Goal: Information Seeking & Learning: Check status

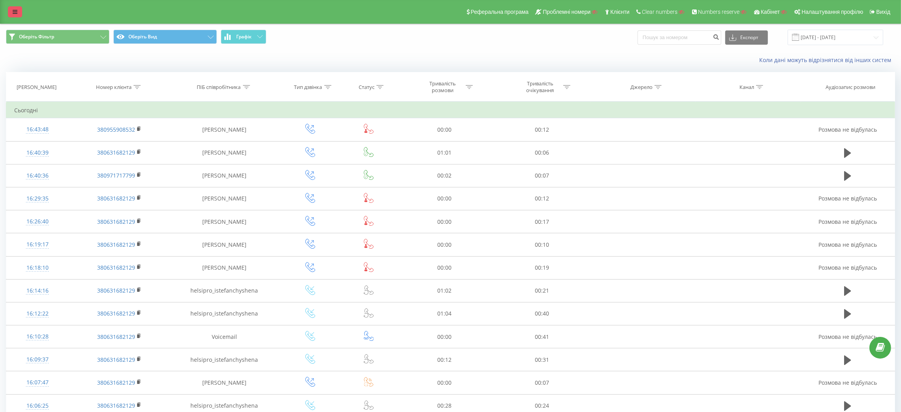
click at [13, 10] on icon at bounding box center [15, 12] width 5 height 6
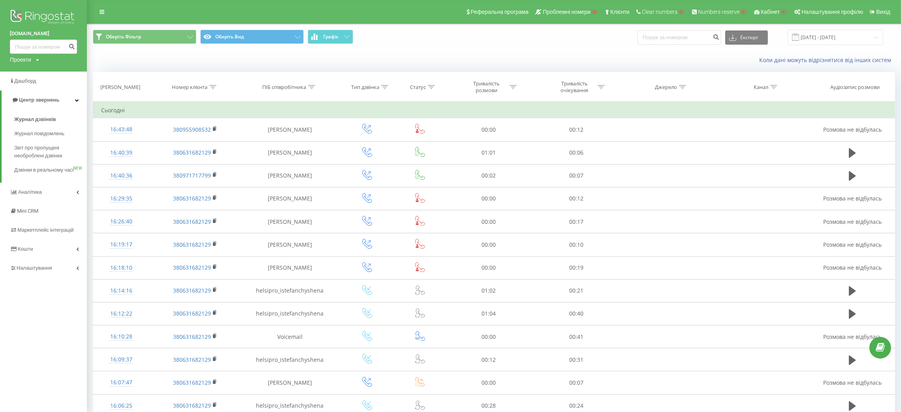
click at [25, 60] on div "Проекти" at bounding box center [20, 60] width 21 height 8
click at [33, 72] on input "text" at bounding box center [31, 71] width 39 height 11
paste input "youcontrol.com.ua"
type input "youcontrol.com.ua"
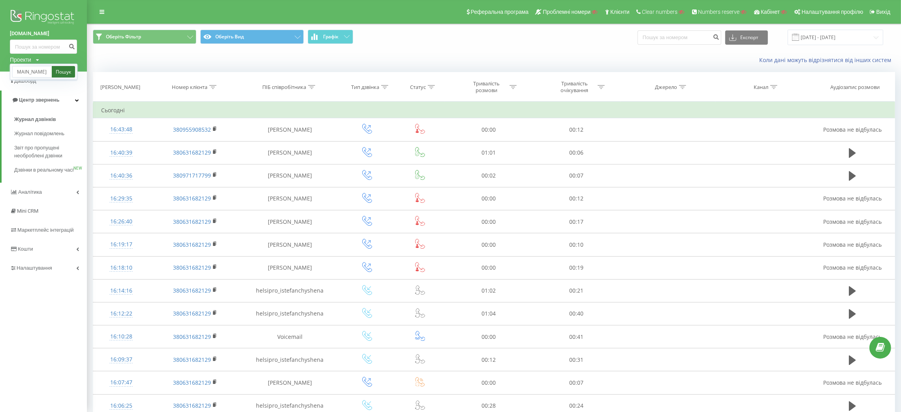
click at [67, 71] on link "Пошук" at bounding box center [63, 71] width 23 height 11
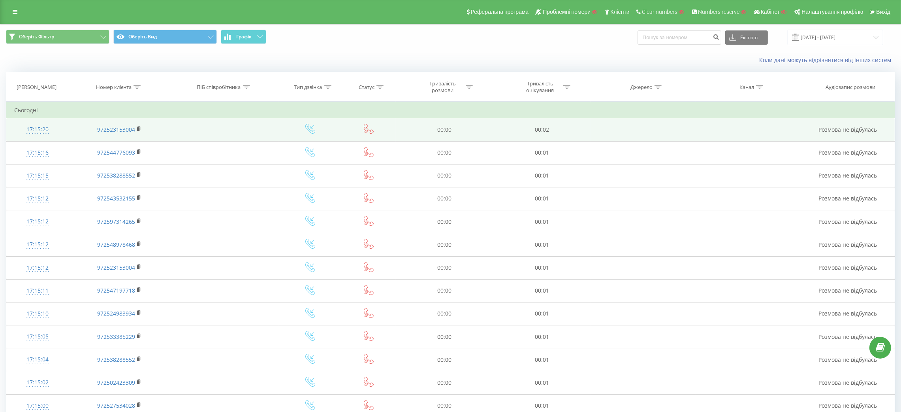
click at [39, 124] on div "17:15:20" at bounding box center [37, 129] width 46 height 15
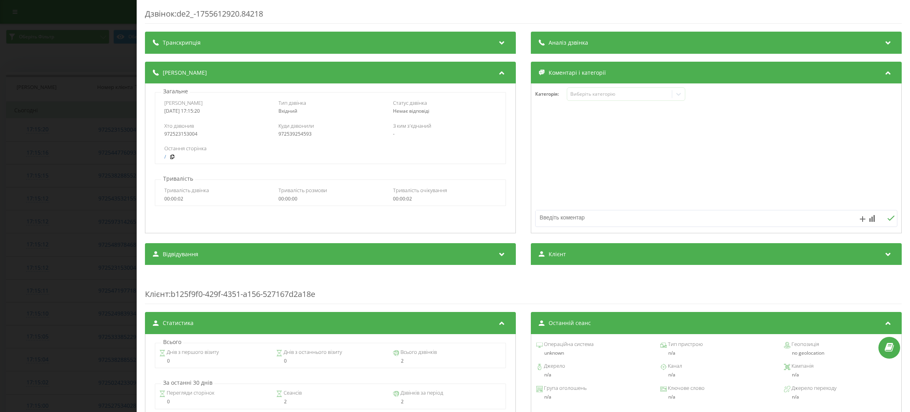
click at [32, 149] on div "Дзвінок : de2_-1755612920.84218 Транскрипція Для AI-аналізу майбутніх дзвінків …" at bounding box center [455, 206] width 910 height 412
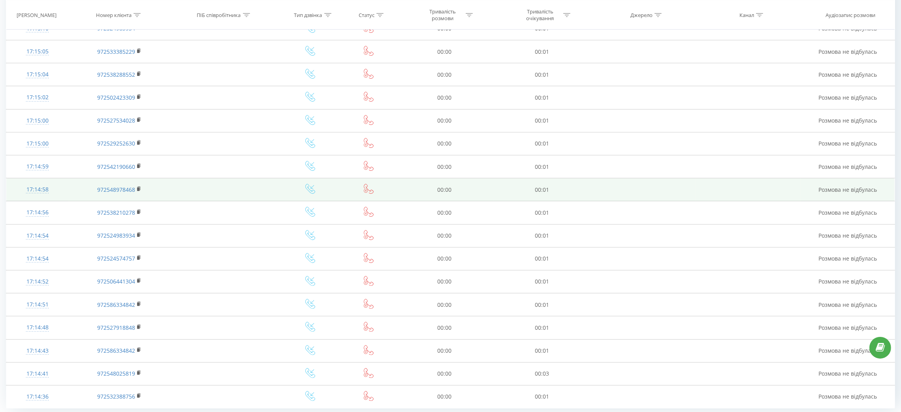
scroll to position [312, 0]
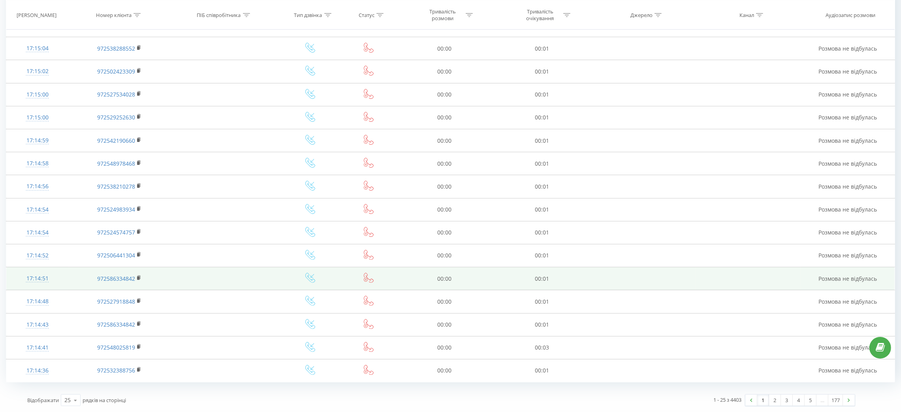
click at [27, 268] on td "17:14:51" at bounding box center [37, 278] width 62 height 23
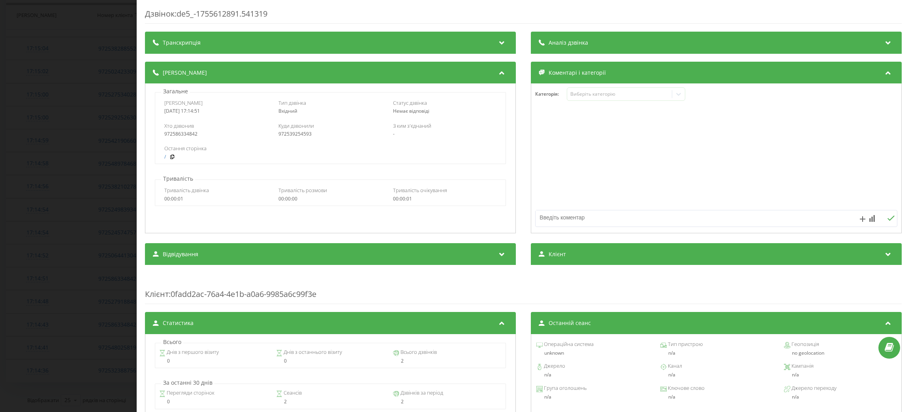
click at [133, 176] on div "Дзвінок : de5_-1755612891.541319 Транскрипція Для AI-аналізу майбутніх дзвінків…" at bounding box center [455, 206] width 910 height 412
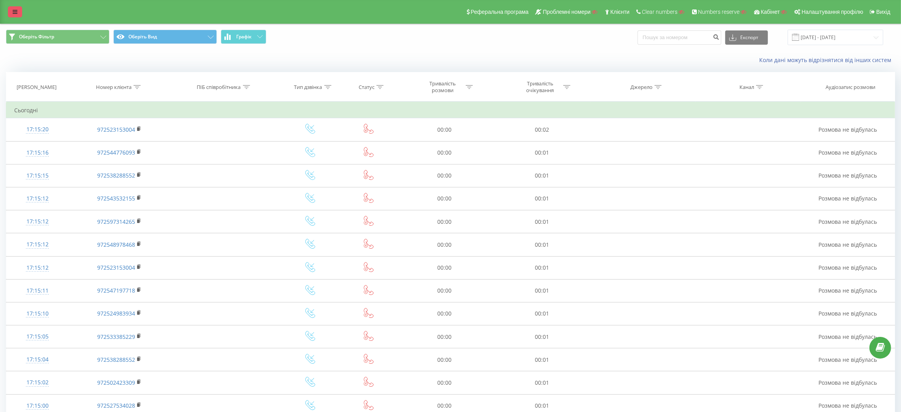
click at [11, 11] on link at bounding box center [15, 11] width 14 height 11
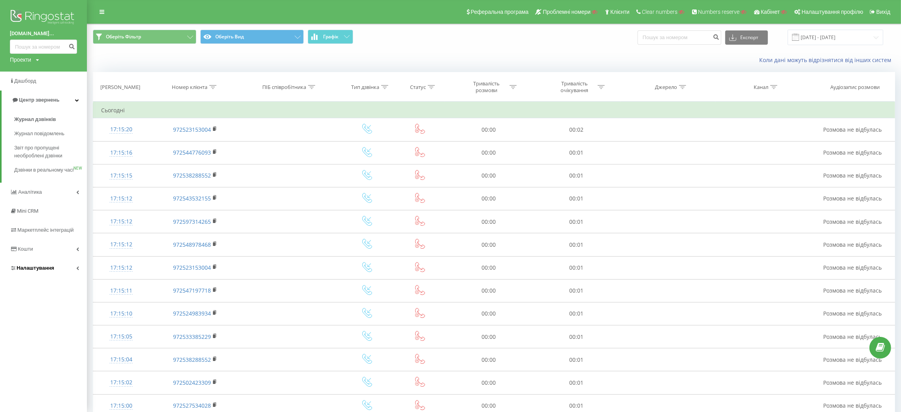
click at [34, 271] on span "Налаштування" at bounding box center [36, 268] width 38 height 6
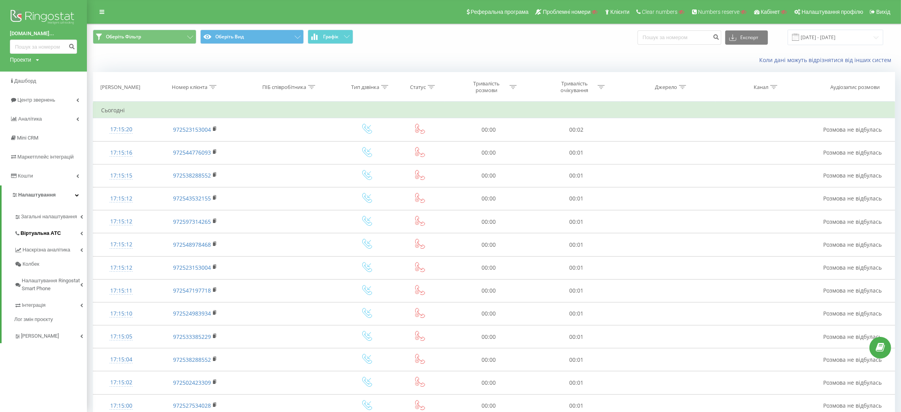
click at [49, 231] on span "Віртуальна АТС" at bounding box center [41, 233] width 40 height 8
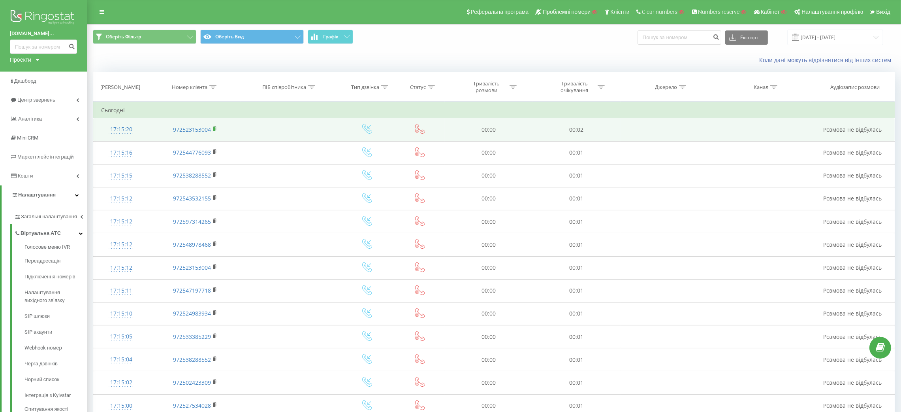
click at [214, 129] on rect at bounding box center [214, 129] width 2 height 4
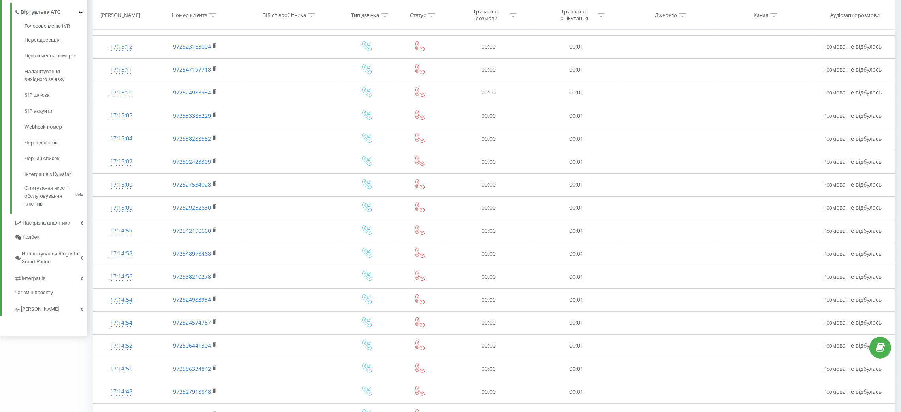
scroll to position [75, 0]
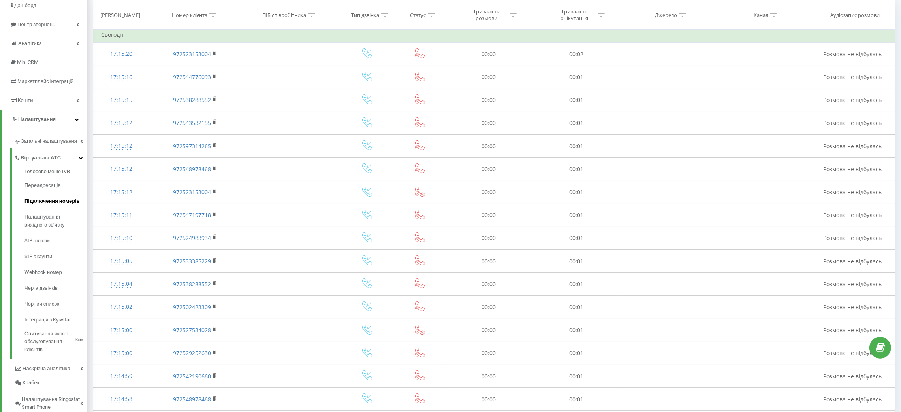
click at [80, 201] on link "Підключення номерів" at bounding box center [55, 201] width 62 height 16
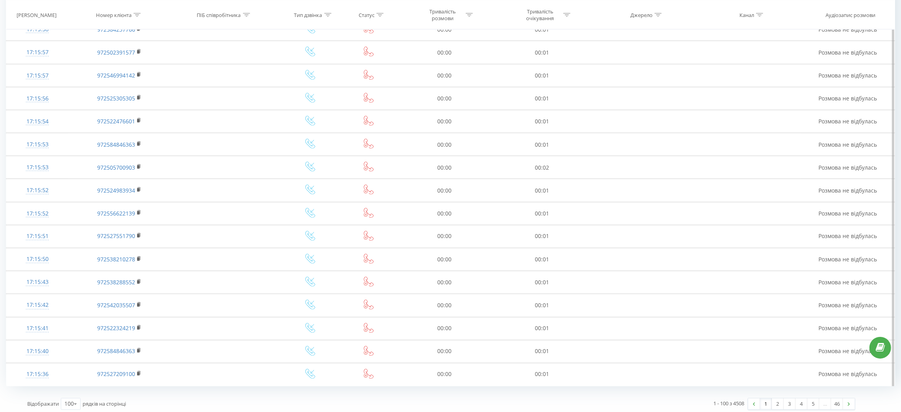
scroll to position [2042, 0]
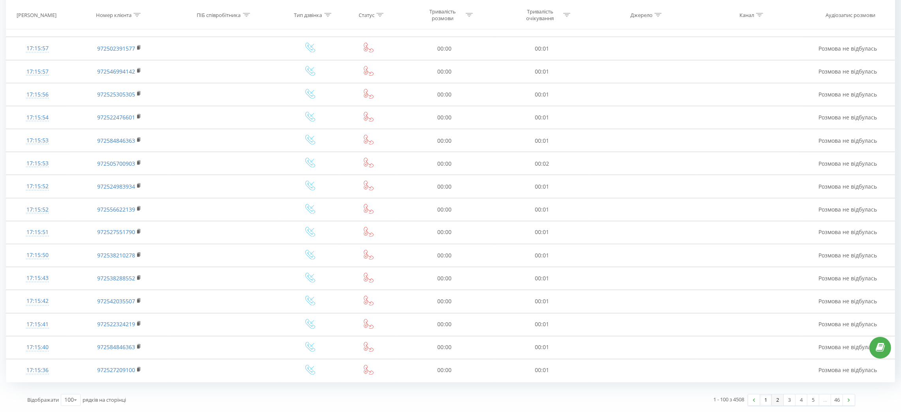
click at [778, 398] on link "2" at bounding box center [778, 399] width 12 height 11
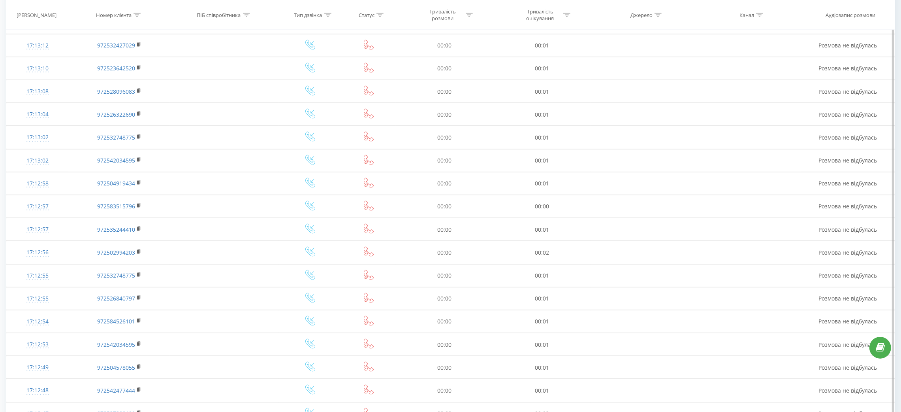
scroll to position [2042, 0]
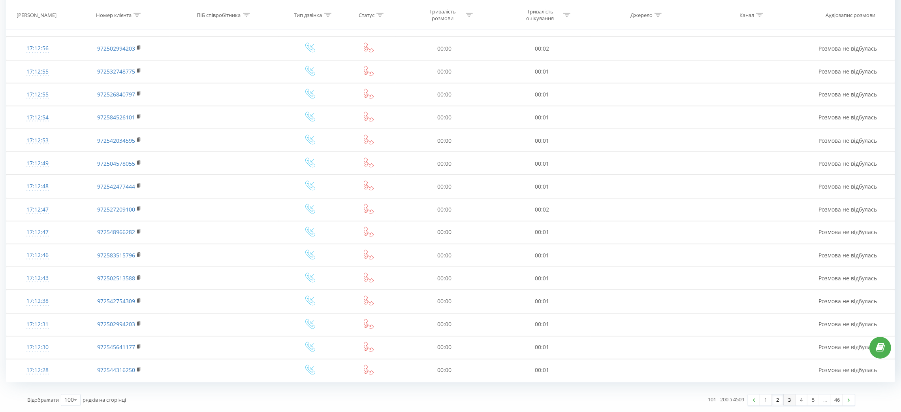
click at [785, 398] on link "3" at bounding box center [790, 399] width 12 height 11
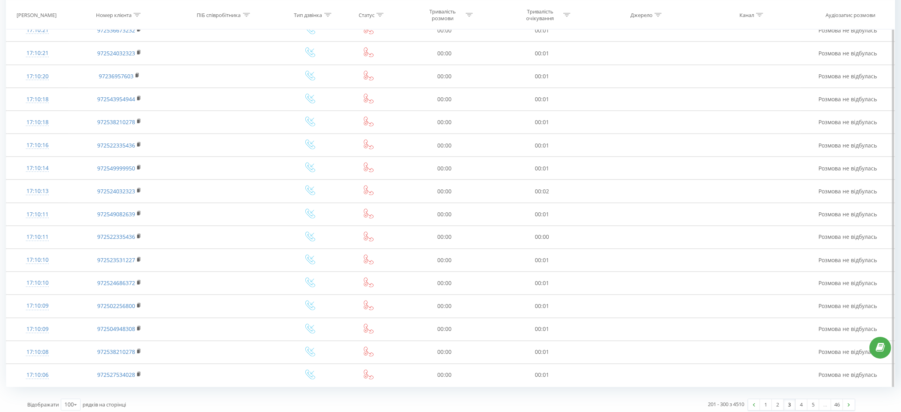
scroll to position [2042, 0]
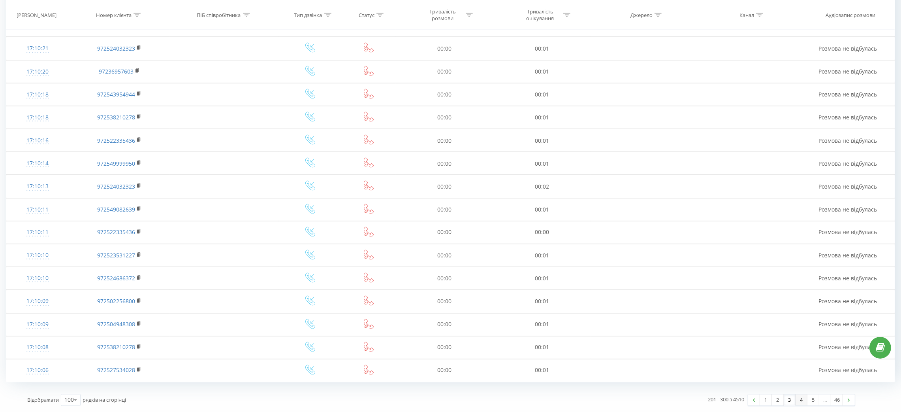
click at [804, 399] on link "4" at bounding box center [801, 399] width 12 height 11
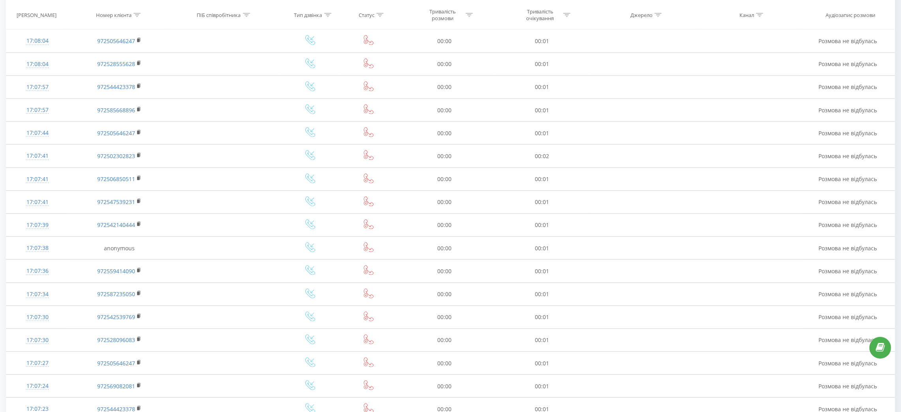
scroll to position [2042, 0]
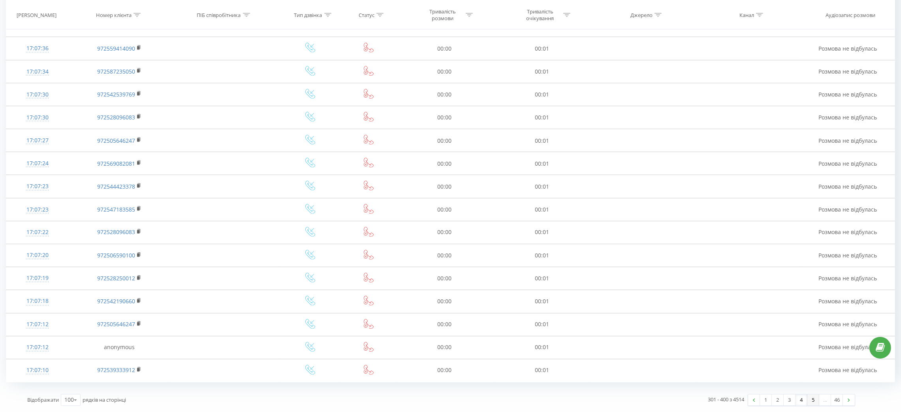
click at [812, 402] on link "5" at bounding box center [813, 399] width 12 height 11
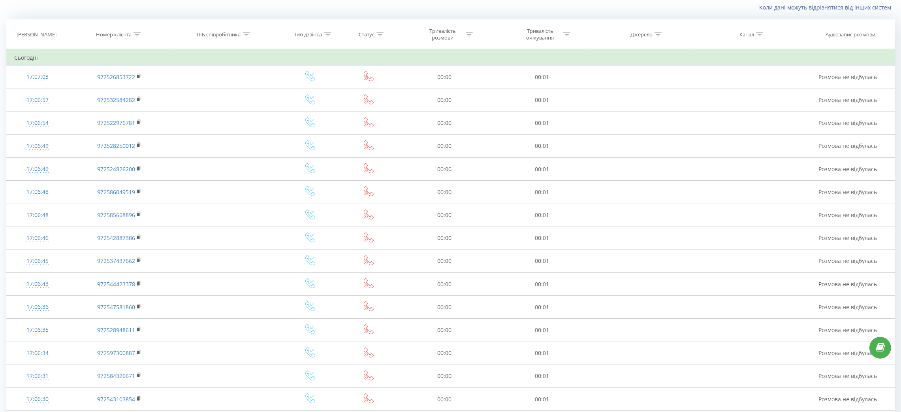
scroll to position [2042, 0]
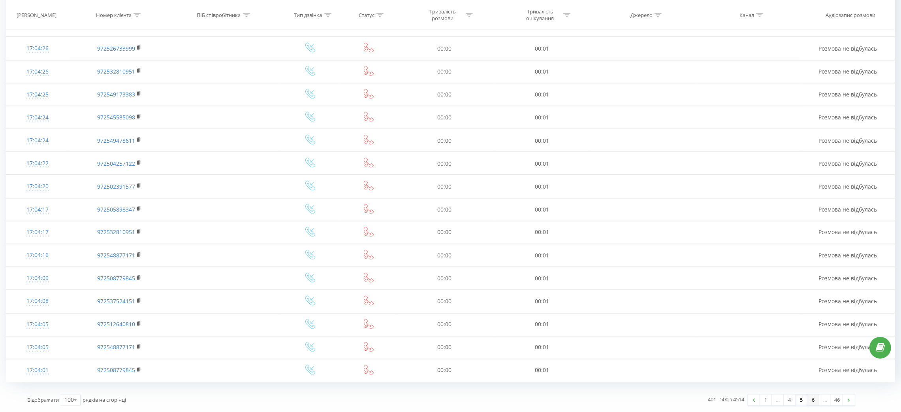
click at [810, 401] on link "6" at bounding box center [813, 399] width 12 height 11
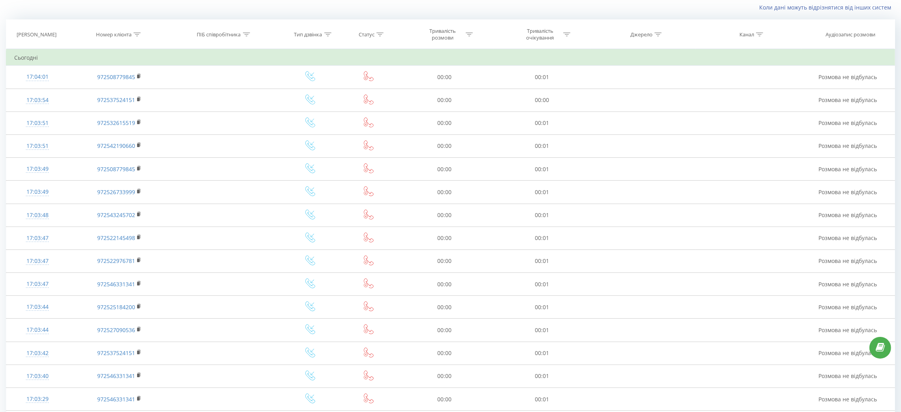
scroll to position [2042, 0]
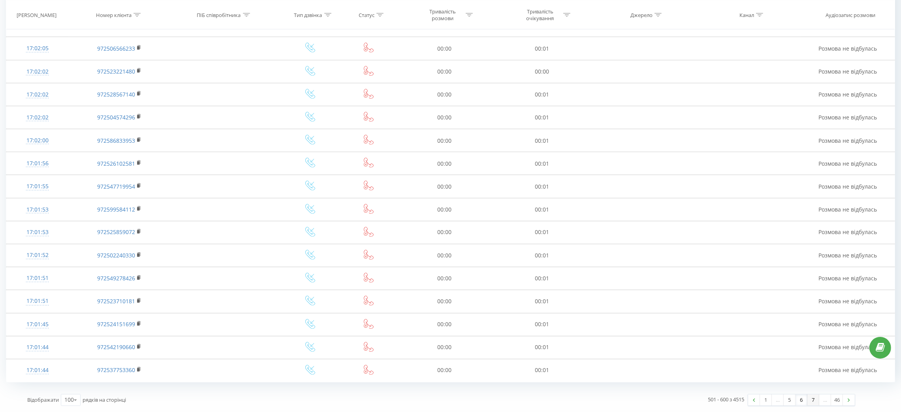
click at [811, 397] on link "7" at bounding box center [813, 399] width 12 height 11
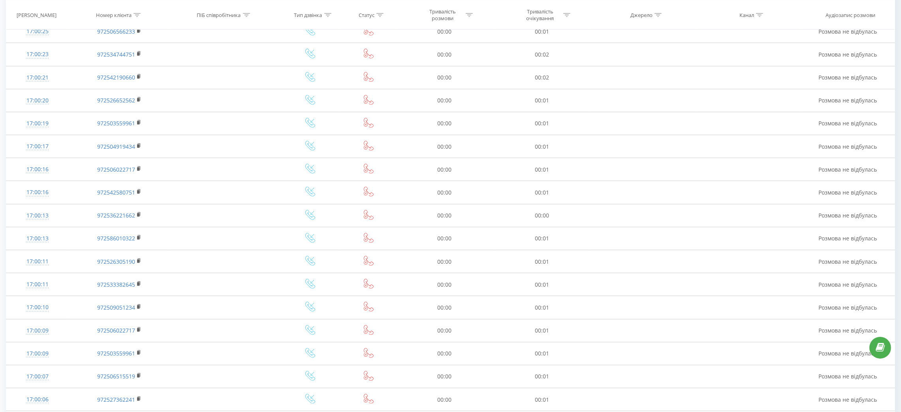
scroll to position [2042, 0]
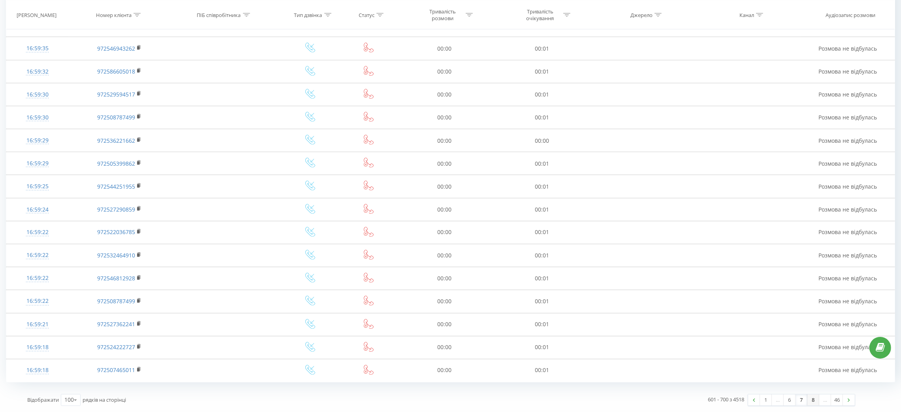
click at [813, 400] on link "8" at bounding box center [813, 399] width 12 height 11
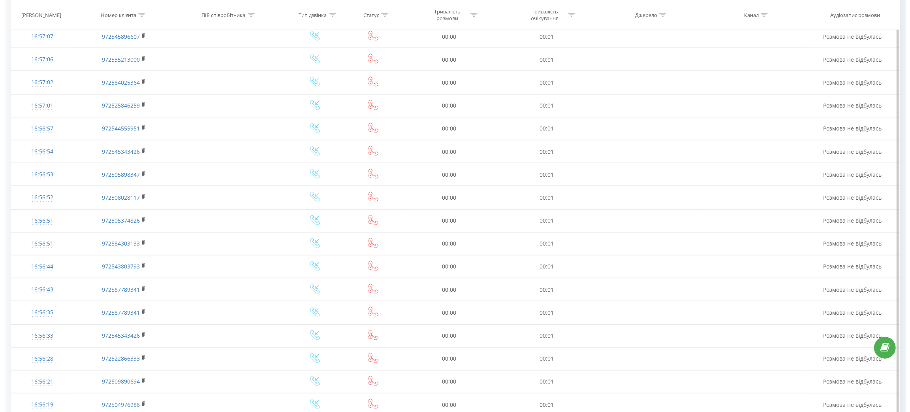
scroll to position [2042, 0]
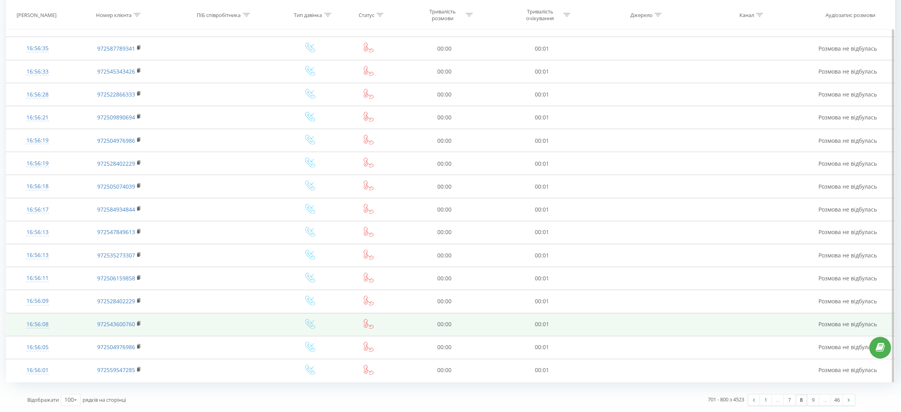
click at [34, 328] on div at bounding box center [37, 328] width 46 height 0
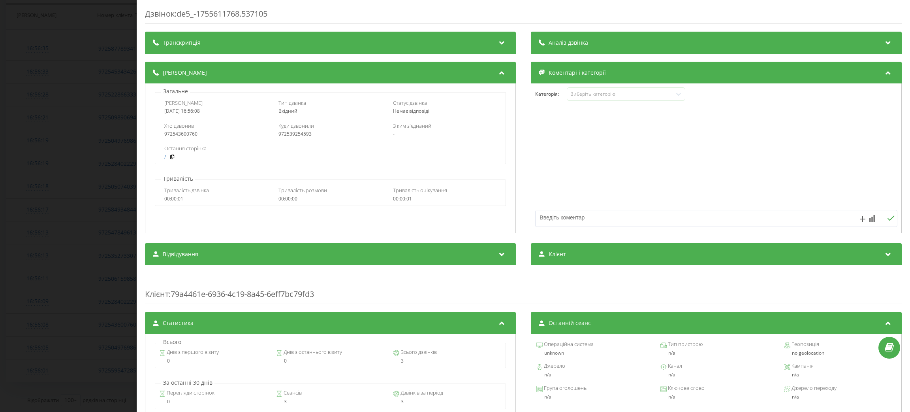
click at [281, 137] on div "972539254593" at bounding box center [330, 134] width 104 height 6
copy div "972539254593"
click at [28, 91] on div "Дзвінок : de5_-1755611768.537105 Транскрипція Для AI-аналізу майбутніх дзвінків…" at bounding box center [455, 206] width 910 height 412
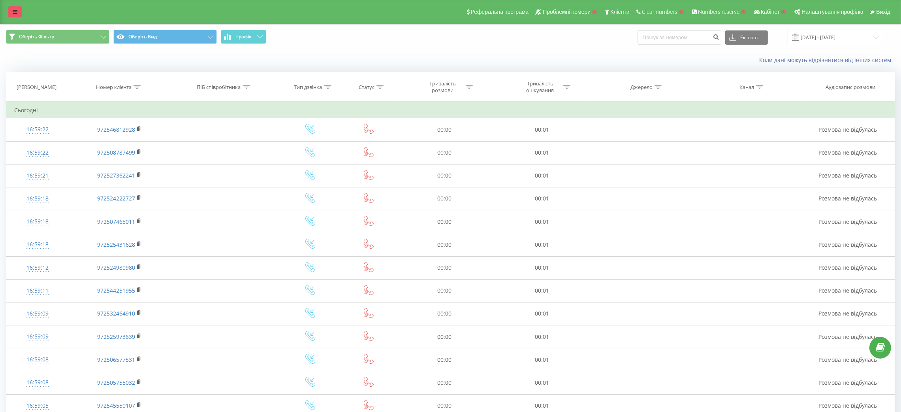
click at [17, 17] on link at bounding box center [15, 11] width 14 height 11
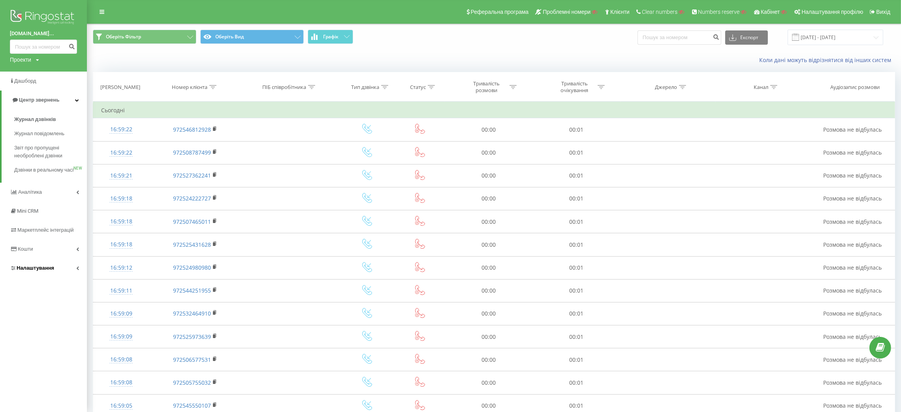
click at [30, 271] on span "Налаштування" at bounding box center [36, 268] width 38 height 6
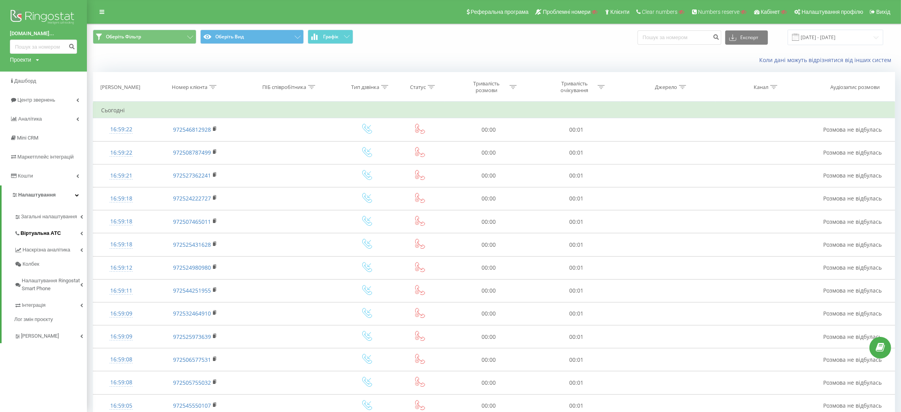
click at [53, 236] on span "Віртуальна АТС" at bounding box center [41, 233] width 40 height 8
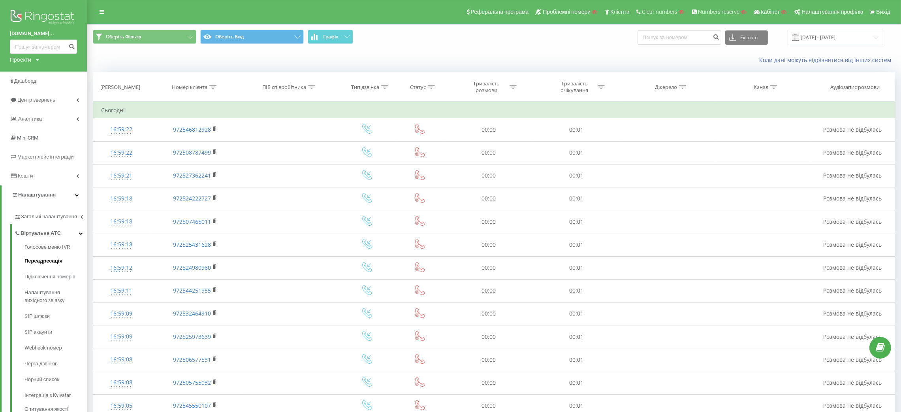
click at [54, 264] on span "Переадресація" at bounding box center [43, 261] width 38 height 8
click at [53, 271] on link "Підключення номерів" at bounding box center [55, 277] width 62 height 16
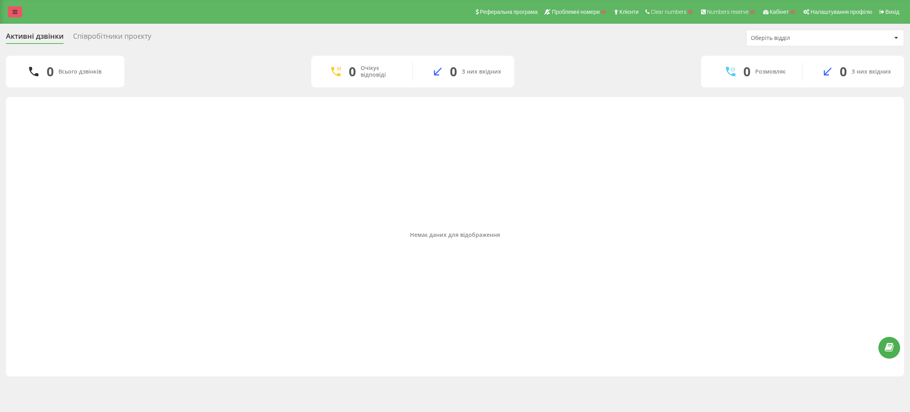
click at [15, 8] on link at bounding box center [15, 11] width 14 height 11
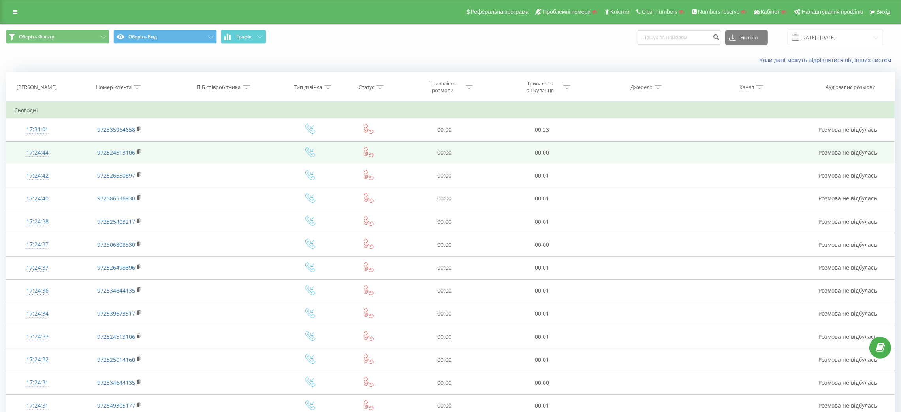
click at [32, 148] on div "17:24:44" at bounding box center [37, 152] width 46 height 15
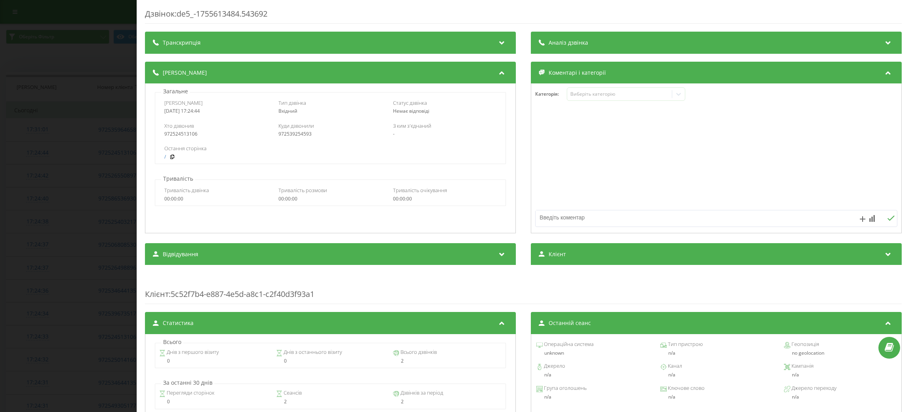
click at [294, 135] on div "972539254593" at bounding box center [330, 134] width 104 height 6
copy div "972539254593"
click at [32, 229] on div "Дзвінок : de5_-1755613484.543692 Транскрипція Для AI-аналізу майбутніх дзвінків…" at bounding box center [455, 206] width 910 height 412
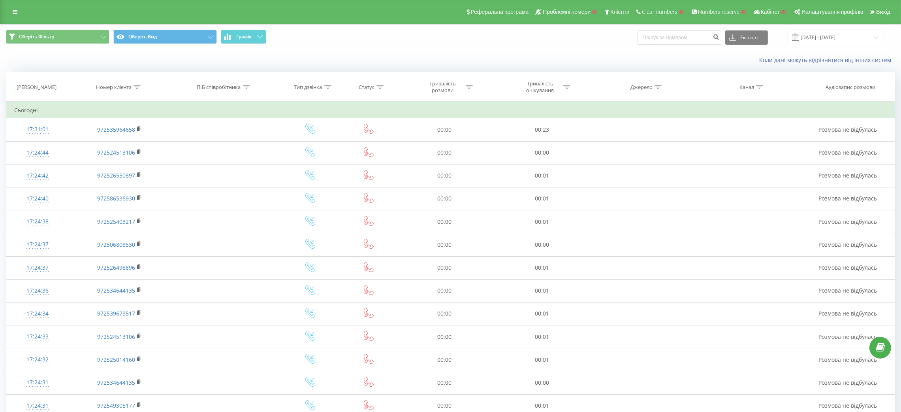
click at [8, 17] on div "Реферальна програма Проблемні номери Клієнти Clear numbers Numbers reserve Кабі…" at bounding box center [450, 12] width 901 height 24
click at [14, 11] on icon at bounding box center [15, 12] width 5 height 6
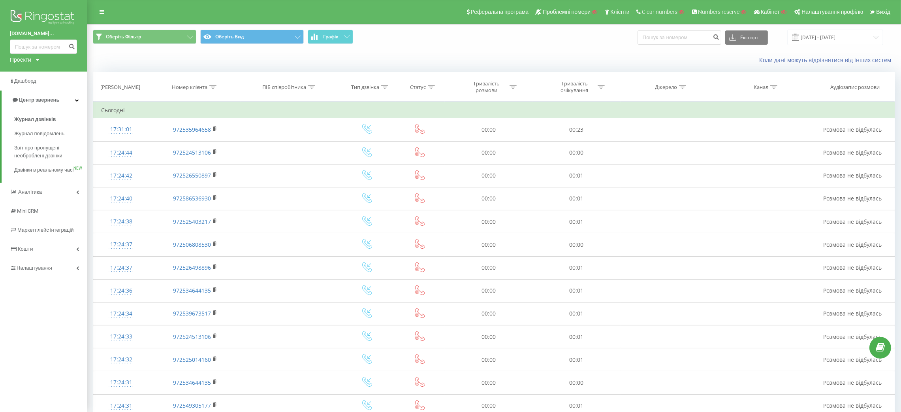
drag, startPoint x: 3, startPoint y: 36, endPoint x: 9, endPoint y: 36, distance: 5.9
click at [9, 36] on div "Israel.realestate... Проекти Пошук" at bounding box center [43, 35] width 87 height 71
click at [285, 36] on button "Оберіть Вид" at bounding box center [251, 37] width 103 height 14
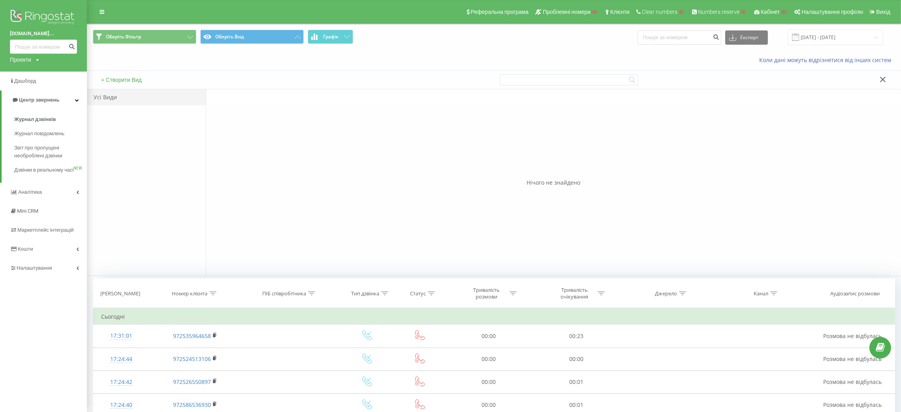
click at [143, 79] on div "+ Створити Вид" at bounding box center [290, 80] width 407 height 18
click at [140, 77] on button "+ Створити Вид" at bounding box center [121, 79] width 45 height 7
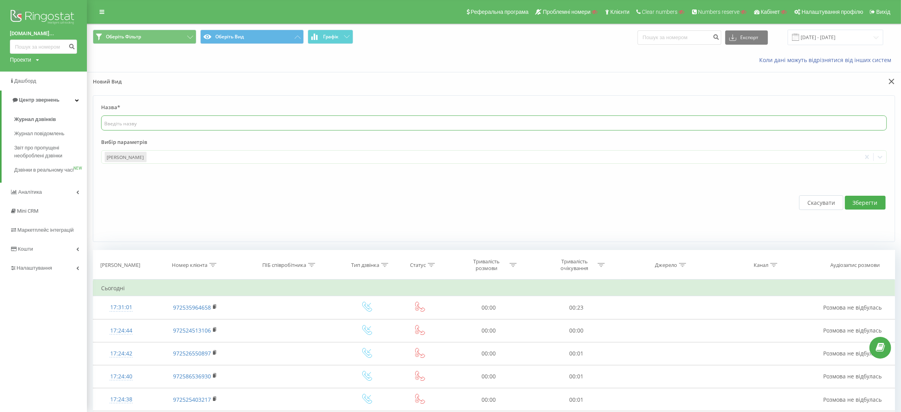
click at [144, 125] on input "text" at bounding box center [494, 122] width 786 height 15
type input "куди дзвонили"
click at [166, 156] on div at bounding box center [503, 156] width 710 height 9
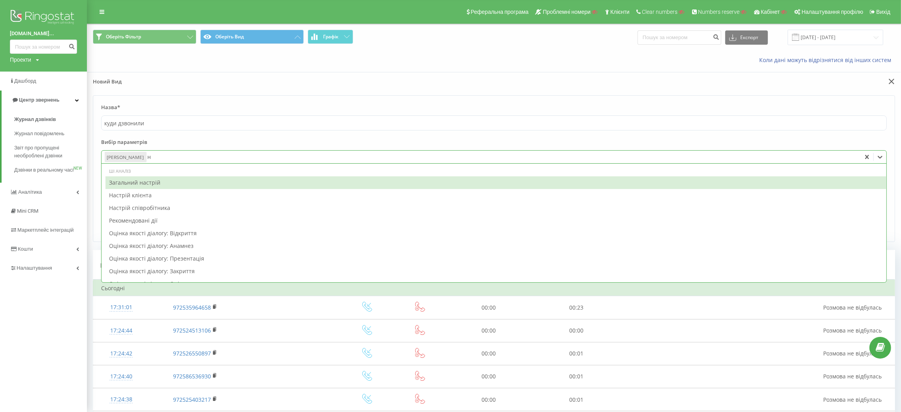
type input "н"
type input "кліє"
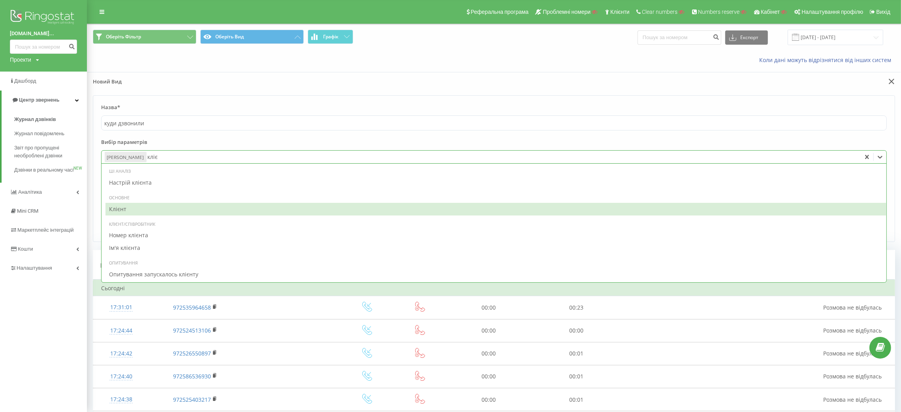
click at [115, 210] on div "Клієнт" at bounding box center [495, 209] width 781 height 13
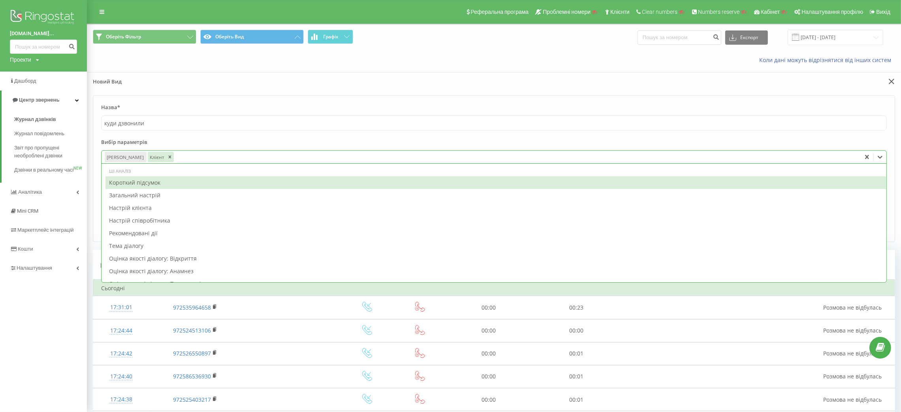
click at [182, 156] on div at bounding box center [516, 156] width 683 height 9
type input "спі"
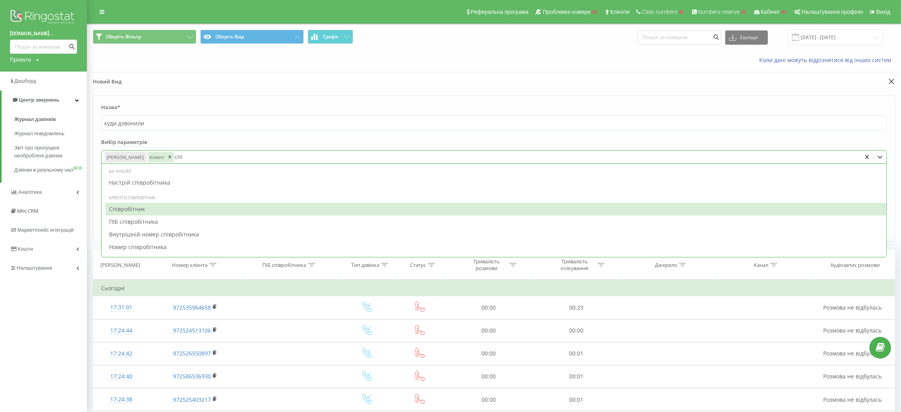
click at [127, 212] on div "Співробітник" at bounding box center [495, 209] width 781 height 13
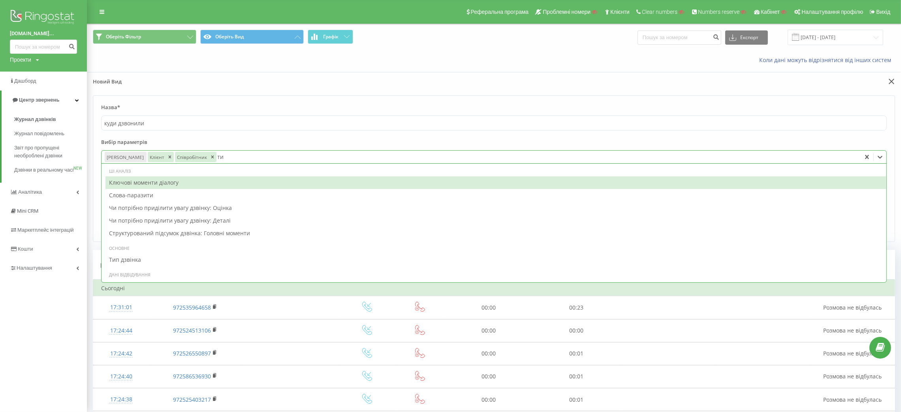
type input "тип"
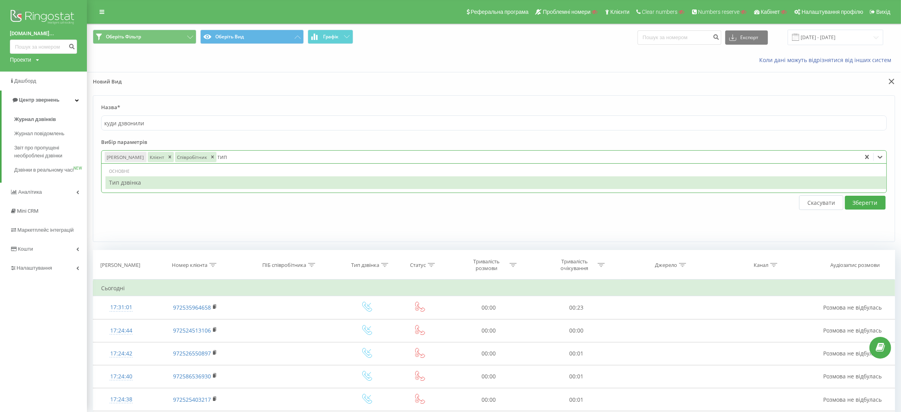
click at [121, 182] on div "Тип дзвінка" at bounding box center [495, 182] width 781 height 13
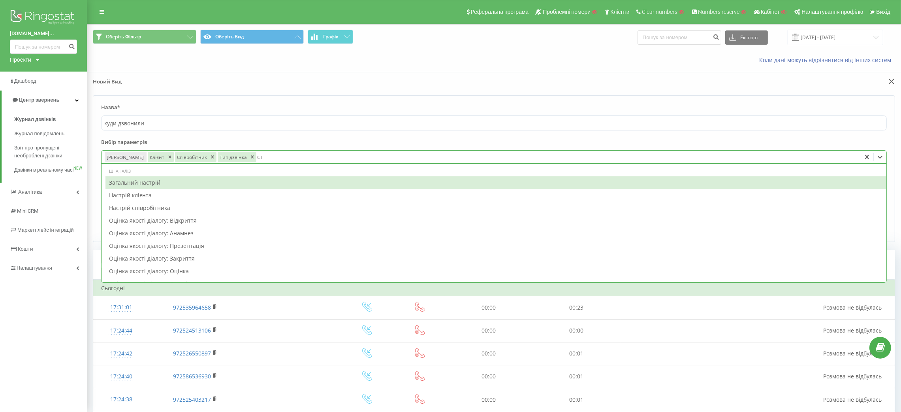
type input "ста"
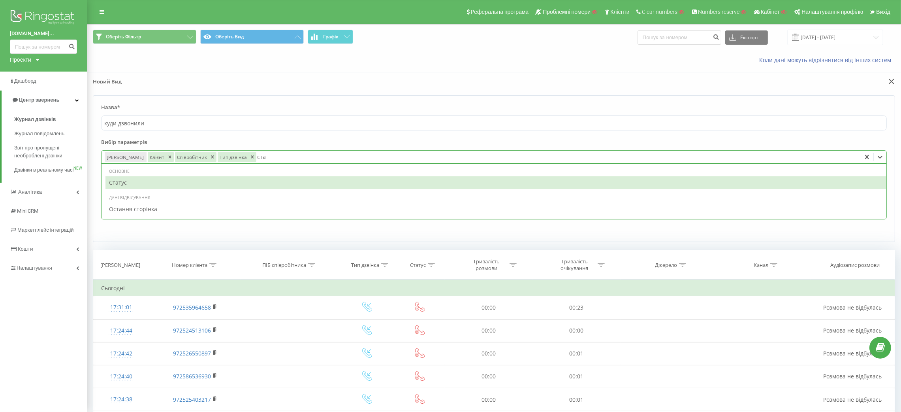
click at [121, 182] on div "Статус" at bounding box center [495, 182] width 781 height 13
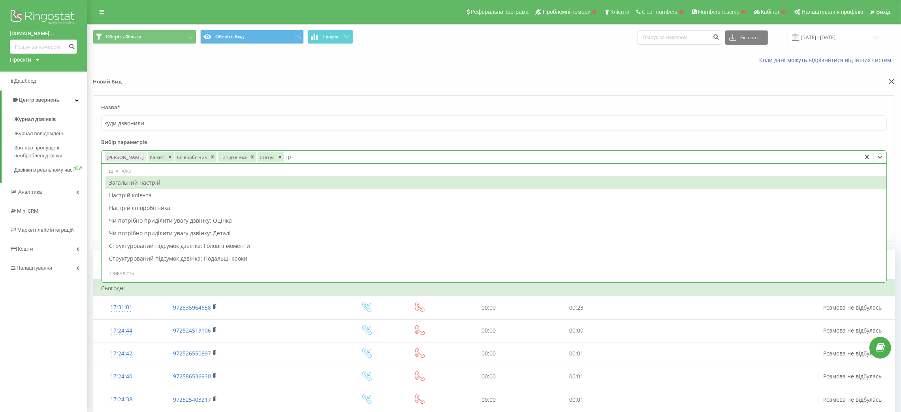
type input "три"
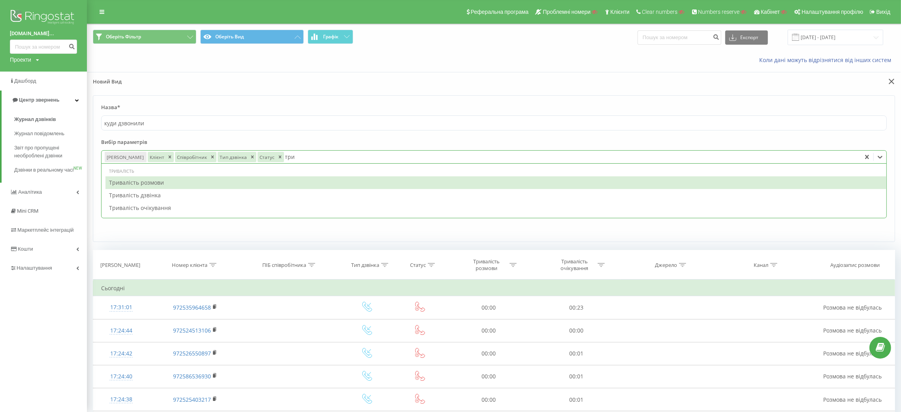
click at [120, 179] on div "Тривалість розмови" at bounding box center [495, 182] width 781 height 13
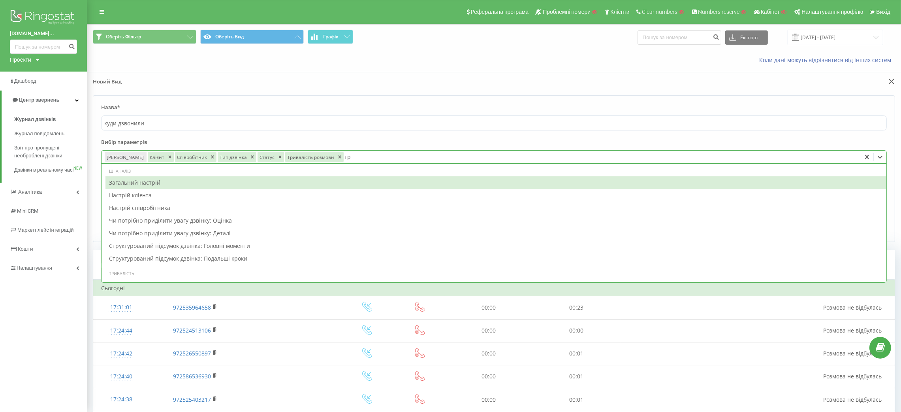
type input "три"
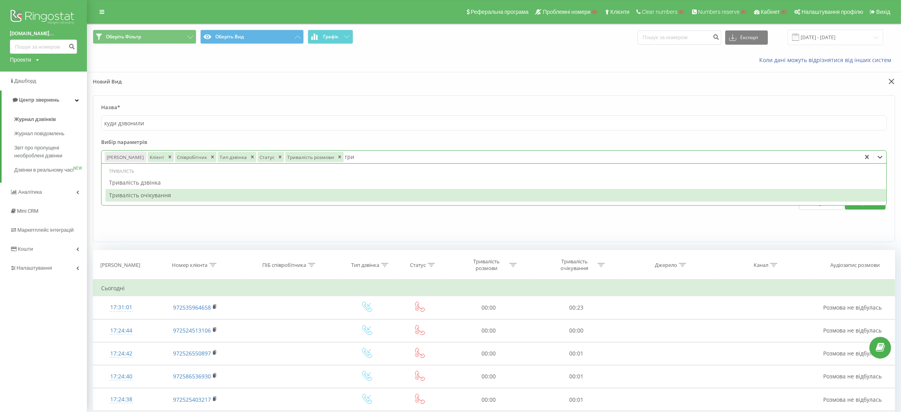
click at [121, 193] on div "Тривалість очікування" at bounding box center [495, 195] width 781 height 13
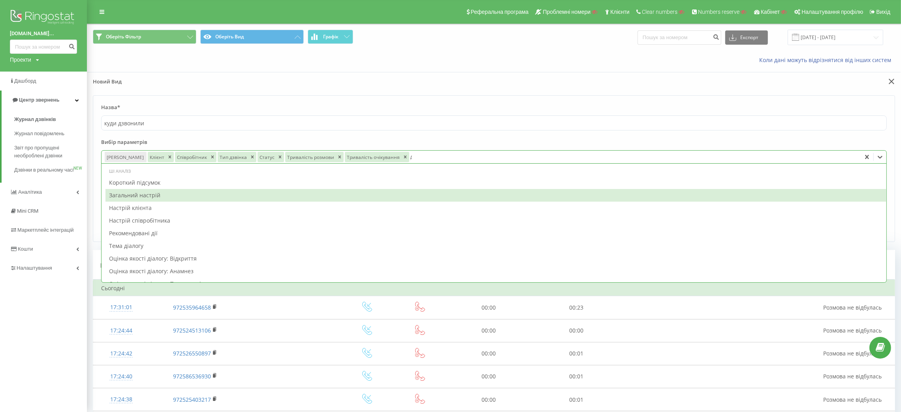
type input "дж"
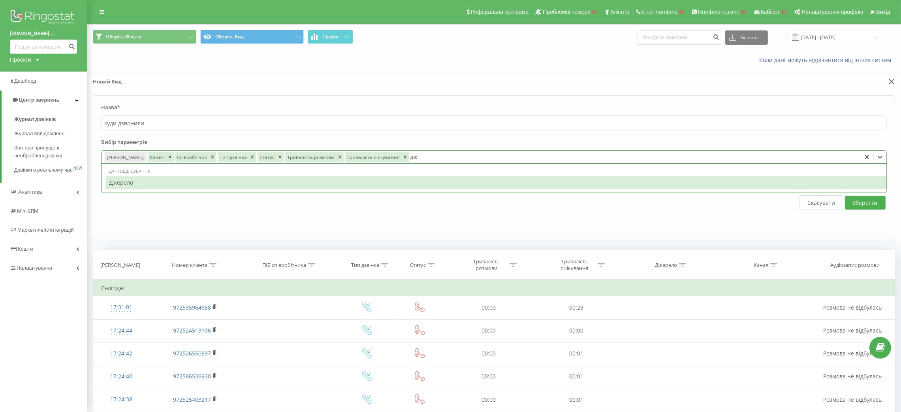
click at [119, 182] on div "Джерело" at bounding box center [495, 182] width 781 height 13
type input "кана"
click at [119, 182] on div "Канал" at bounding box center [495, 182] width 781 height 13
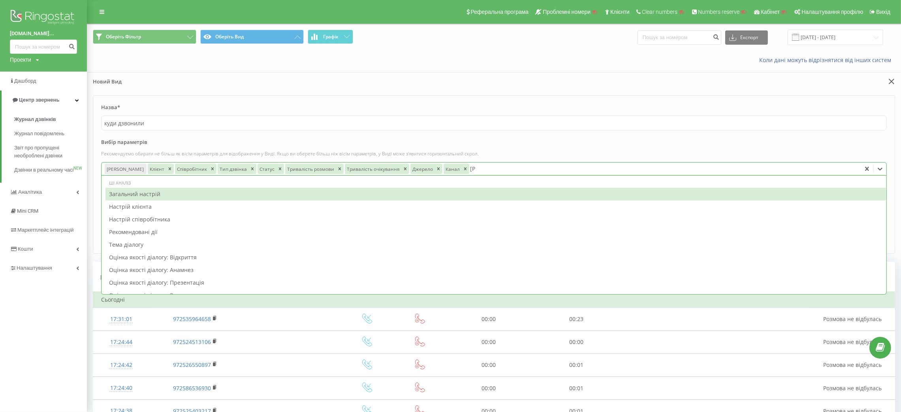
type input "ау"
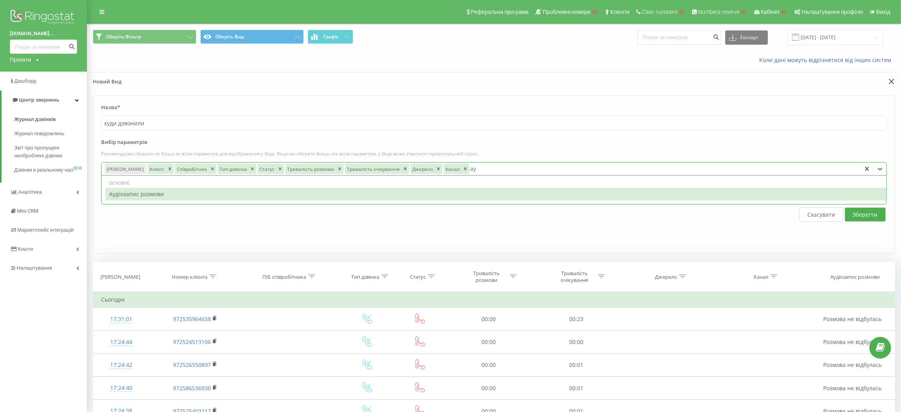
click at [117, 192] on div "Аудіозапис розмови" at bounding box center [495, 194] width 781 height 13
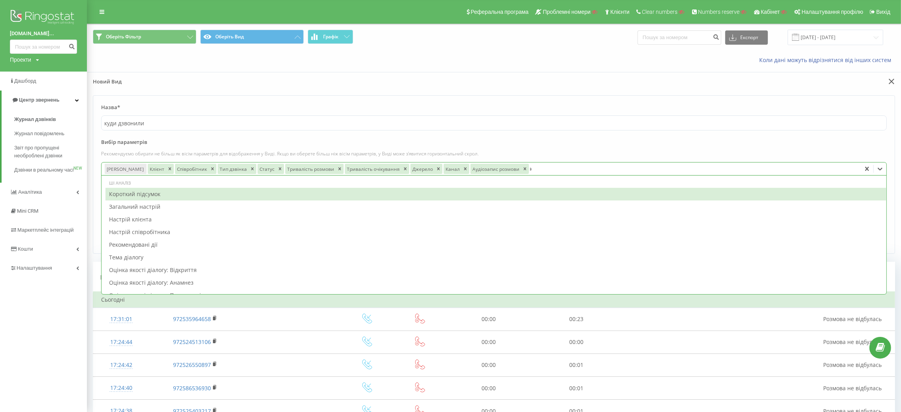
type input "ку"
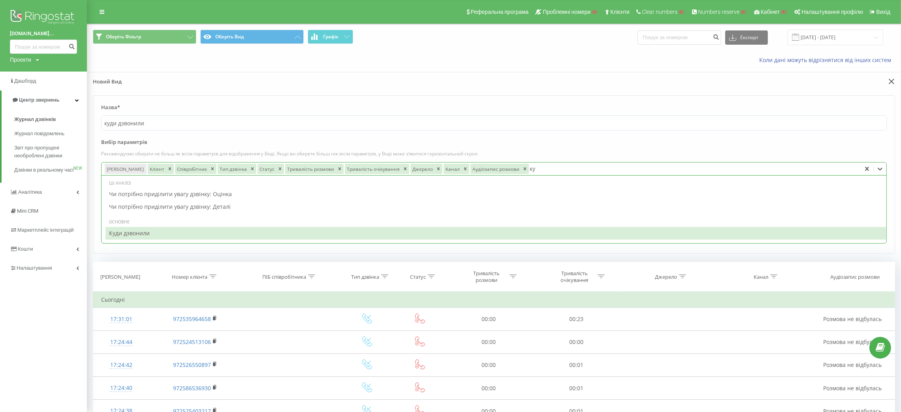
click at [128, 238] on div "Куди дзвонили" at bounding box center [495, 233] width 781 height 13
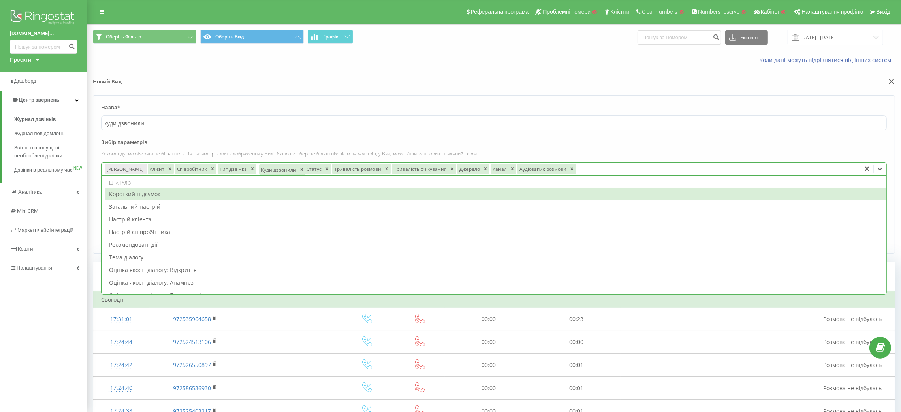
drag, startPoint x: 526, startPoint y: 168, endPoint x: 255, endPoint y: 171, distance: 270.9
click at [259, 171] on div "Куди дзвонили" at bounding box center [278, 169] width 39 height 10
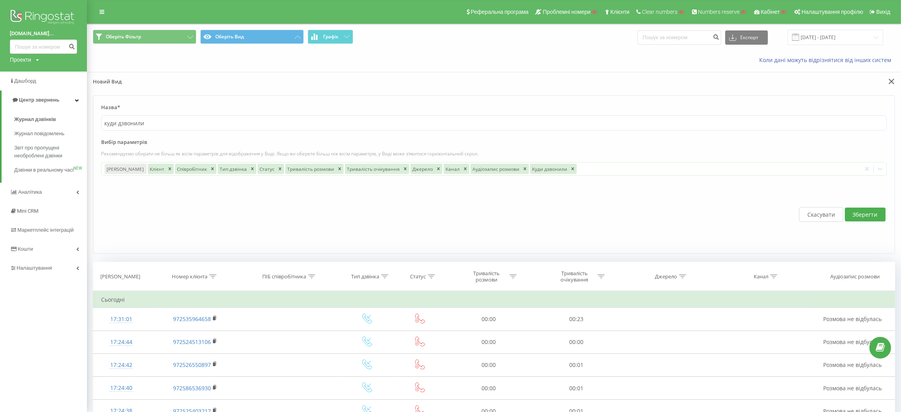
click at [802, 132] on form "Назва* куди дзвонили Вибір параметрів Рекомендуємо обирати не більш як вісім па…" at bounding box center [494, 174] width 802 height 158
click at [851, 213] on button "Зберегти" at bounding box center [865, 214] width 41 height 14
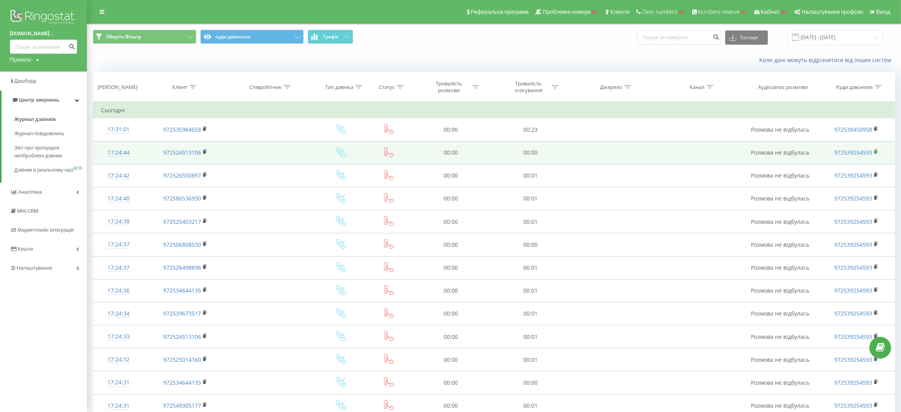
click at [874, 153] on rect at bounding box center [875, 152] width 2 height 4
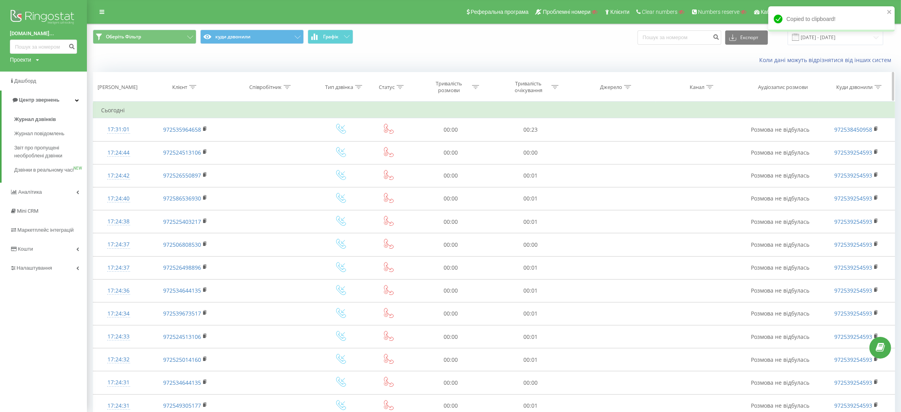
click at [885, 85] on div "Куди дзвонили" at bounding box center [856, 87] width 76 height 7
click at [842, 141] on input "text" at bounding box center [834, 144] width 70 height 14
paste input "972539254593"
type input "972539254593"
click at [842, 160] on span "OK" at bounding box center [850, 159] width 22 height 12
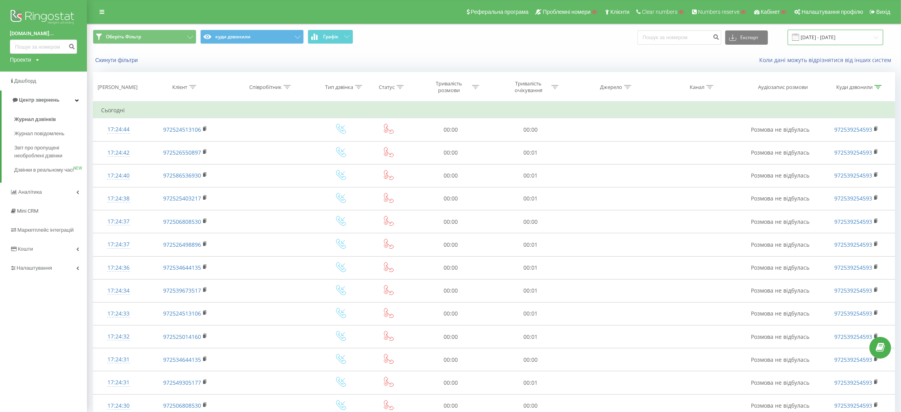
click at [814, 36] on input "[DATE] - [DATE]" at bounding box center [835, 37] width 96 height 15
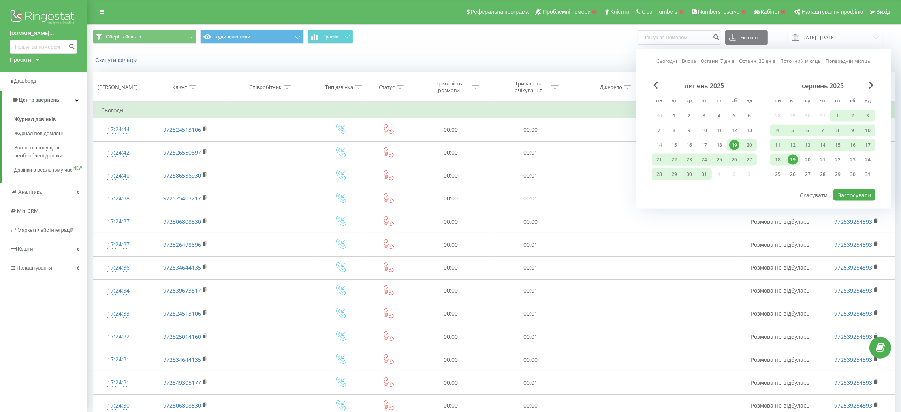
click at [792, 156] on div "19" at bounding box center [792, 159] width 10 height 10
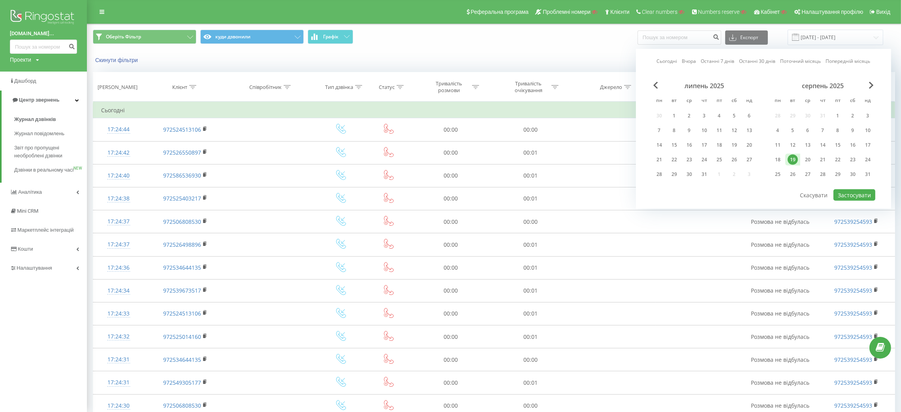
click at [792, 156] on div "19" at bounding box center [792, 159] width 10 height 10
click at [854, 189] on button "Застосувати" at bounding box center [854, 194] width 42 height 11
type input "19.08.2025 - 19.08.2025"
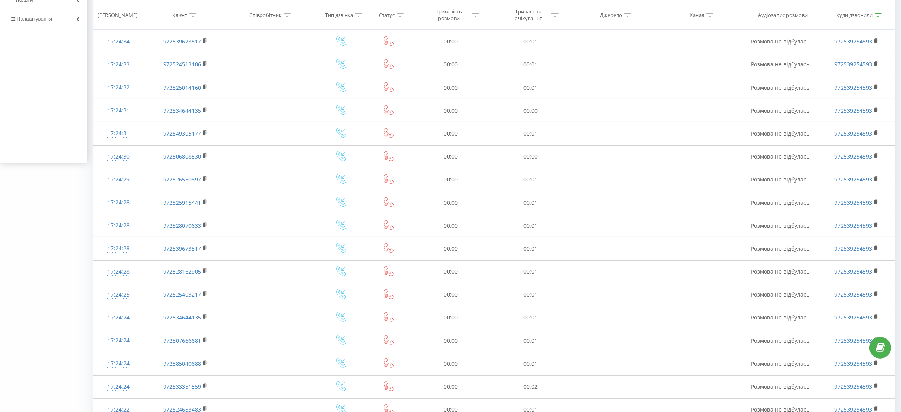
scroll to position [312, 0]
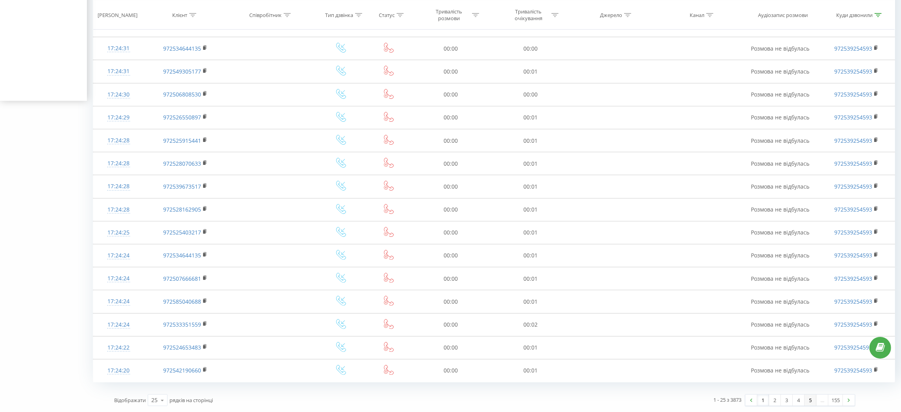
click at [810, 399] on link "5" at bounding box center [810, 399] width 12 height 11
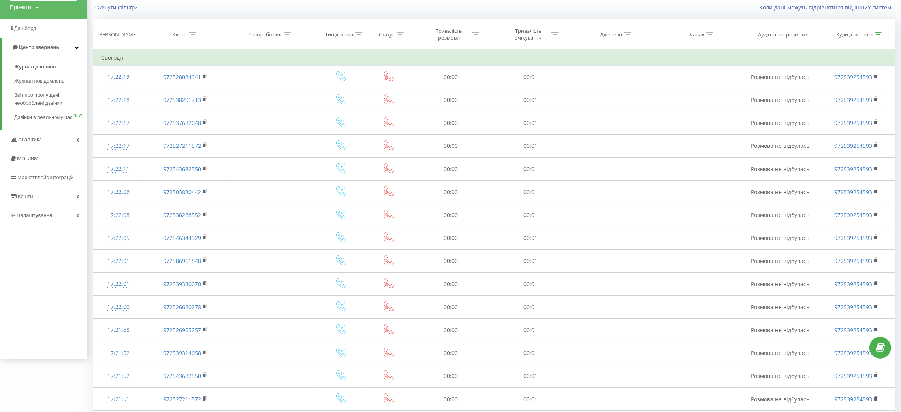
scroll to position [312, 0]
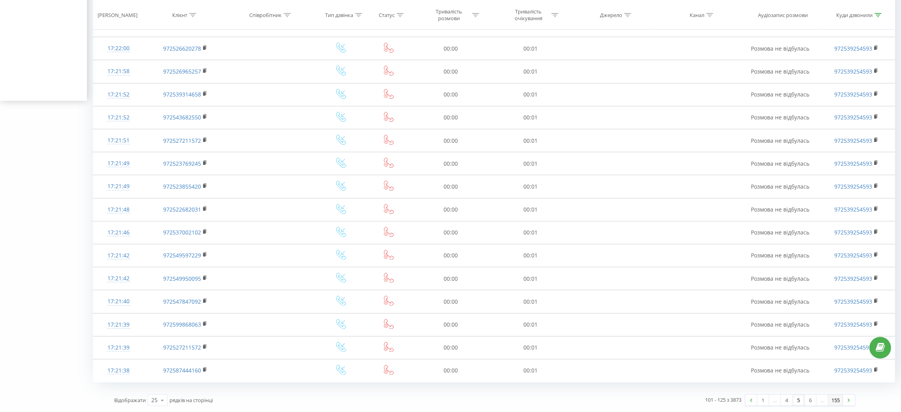
click at [833, 395] on link "155" at bounding box center [835, 399] width 15 height 11
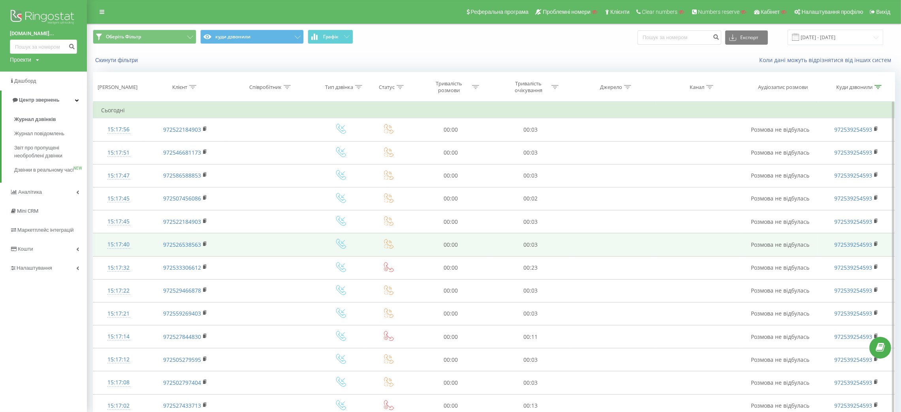
scroll to position [266, 0]
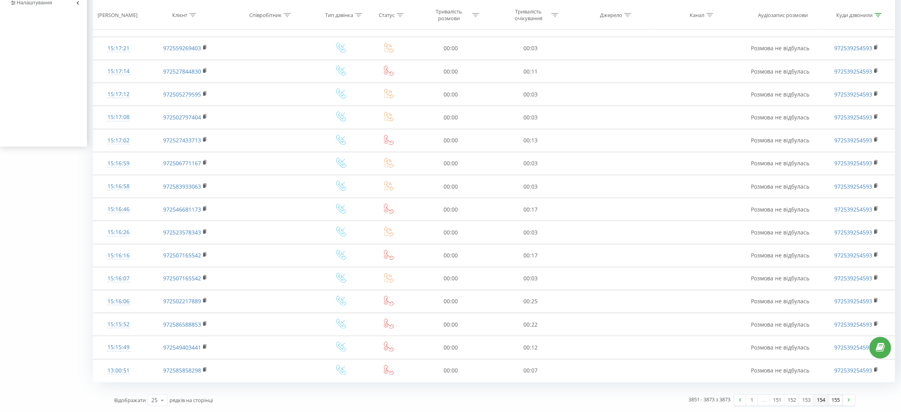
click at [819, 402] on link "154" at bounding box center [821, 399] width 15 height 11
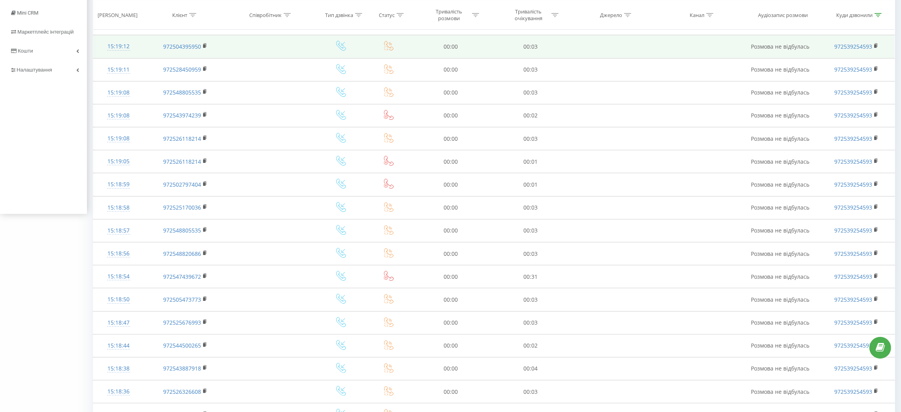
scroll to position [312, 0]
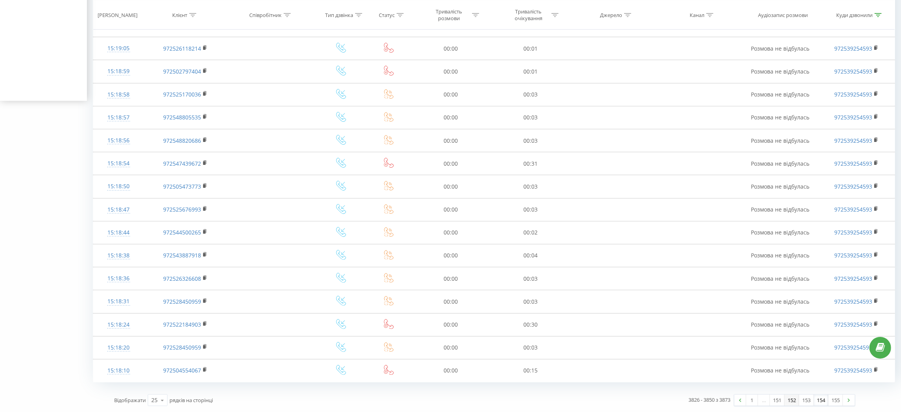
click at [789, 399] on link "152" at bounding box center [791, 399] width 15 height 11
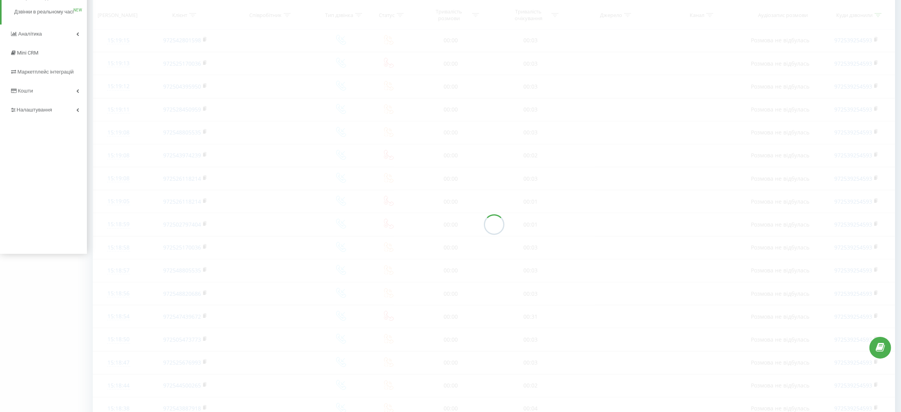
scroll to position [53, 0]
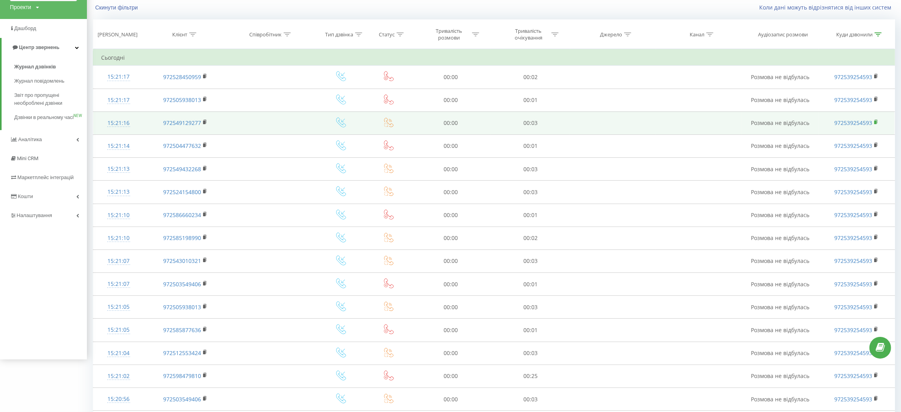
click at [876, 119] on icon at bounding box center [876, 122] width 4 height 6
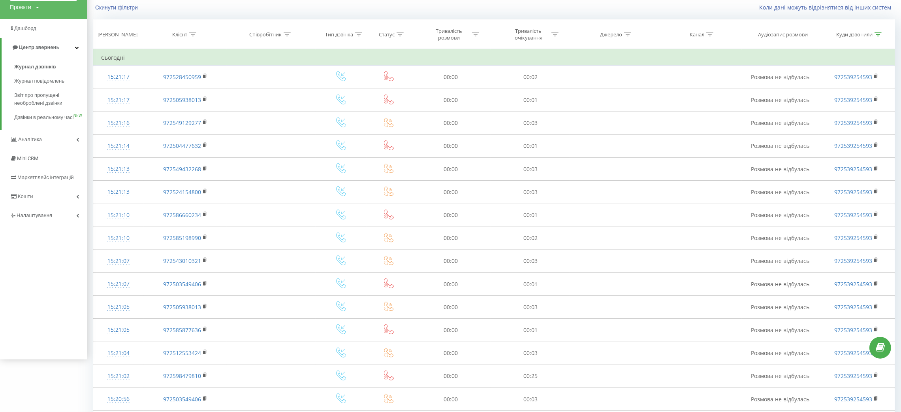
scroll to position [312, 0]
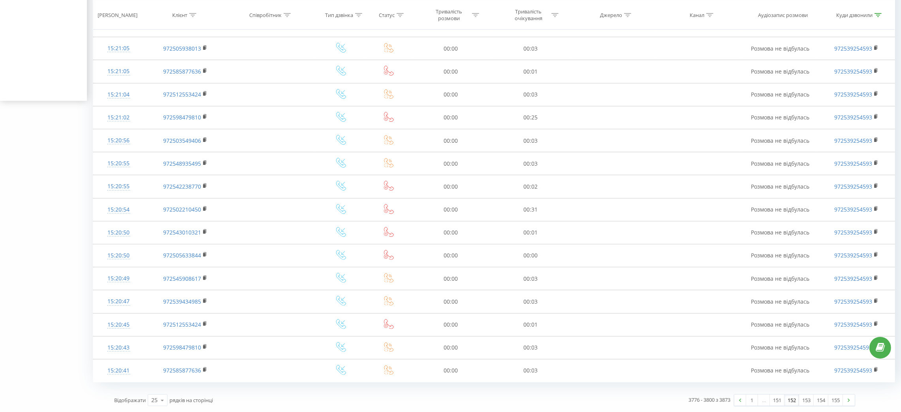
click at [725, 401] on div "3776 - 3800 з 3873" at bounding box center [709, 399] width 42 height 8
copy div "3873"
click at [705, 399] on div "3776 - 3800 з 3873" at bounding box center [709, 399] width 42 height 8
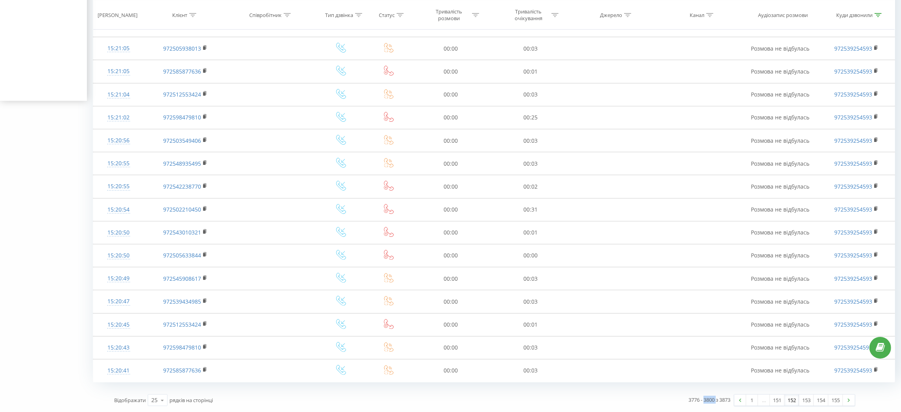
copy div "3800"
click at [724, 398] on div "3776 - 3800 з 3873" at bounding box center [709, 399] width 42 height 8
copy div "3873"
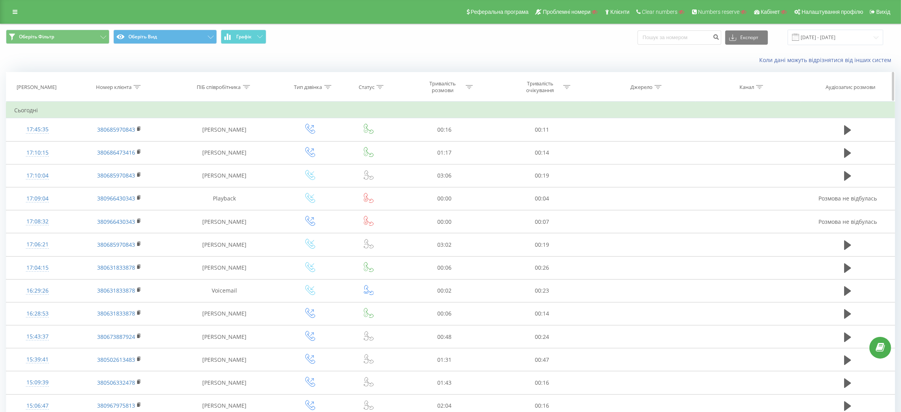
click at [135, 86] on icon at bounding box center [136, 87] width 7 height 4
click at [125, 139] on input "text" at bounding box center [120, 144] width 70 height 14
type input "70843"
click at [136, 156] on span "OK" at bounding box center [136, 159] width 22 height 12
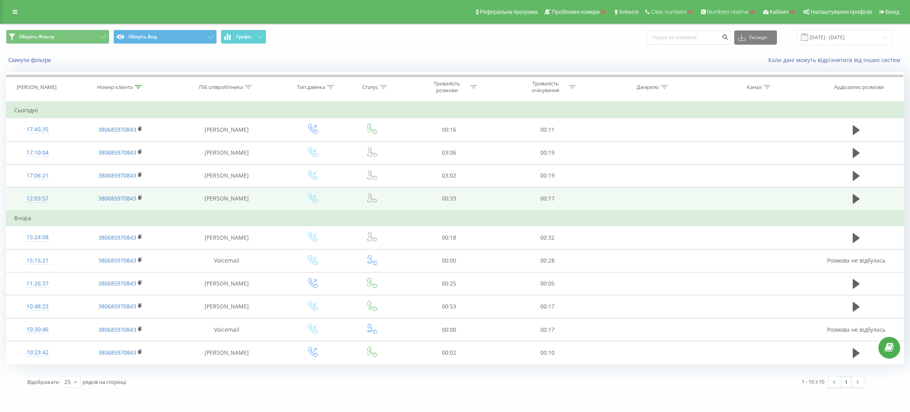
click at [36, 197] on div "12:03:57" at bounding box center [37, 198] width 47 height 15
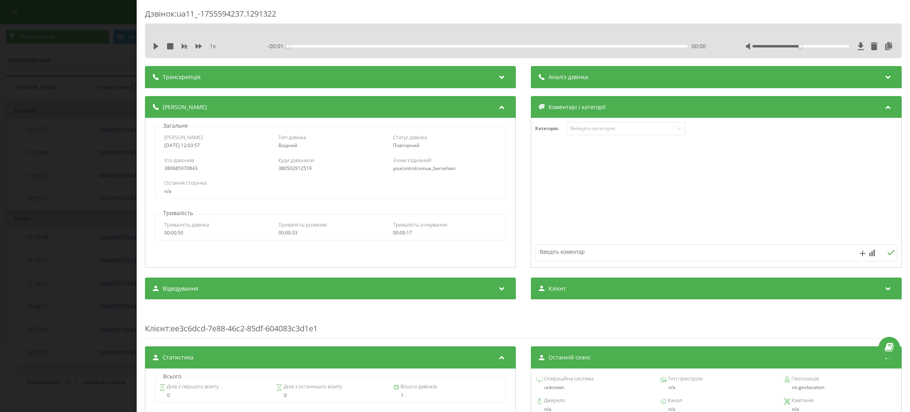
click at [72, 171] on div "Дзвінок : ua11_-1755594237.1291322 1 x - 00:01 00:00 00:00 Транскрипція Для AI-…" at bounding box center [455, 206] width 910 height 412
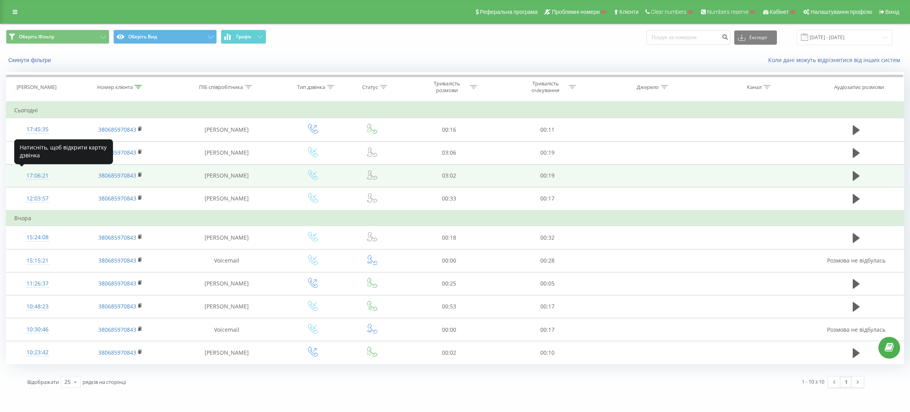
click at [44, 172] on div "17:06:21" at bounding box center [37, 175] width 47 height 15
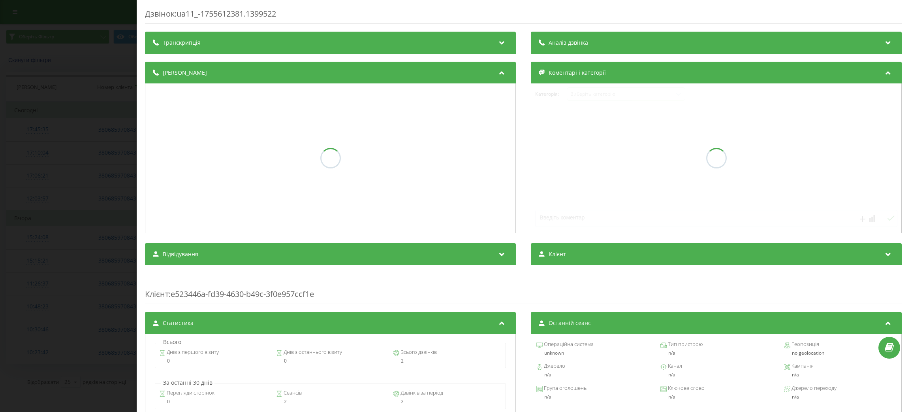
click at [220, 46] on div "Транскрипція" at bounding box center [330, 43] width 371 height 22
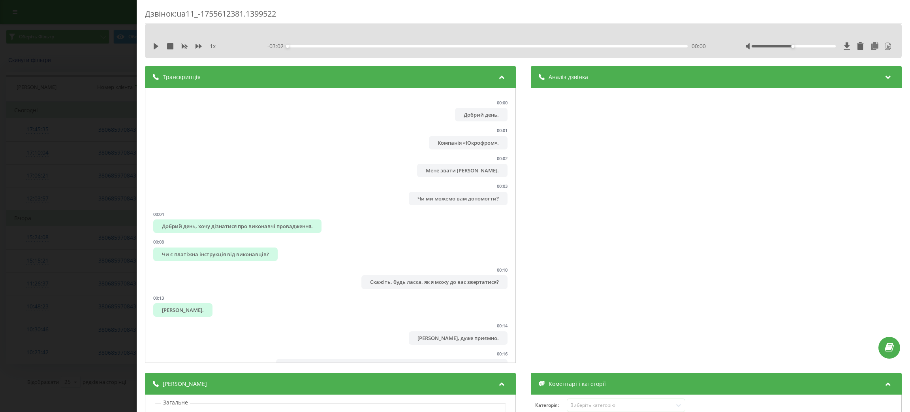
click at [619, 73] on div "Аналіз дзвінка" at bounding box center [716, 77] width 371 height 22
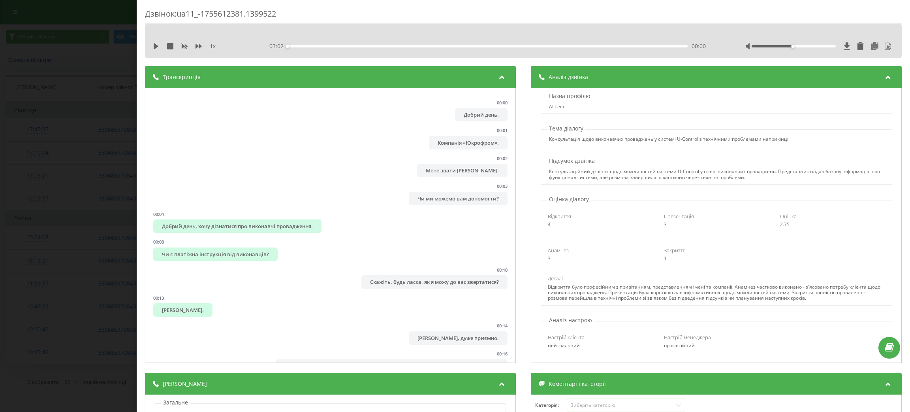
click at [32, 187] on div "Дзвінок : ua11_-1755612381.1399522 1 x - 03:02 00:00 00:00 Транскрипція 00:00 Д…" at bounding box center [455, 206] width 910 height 412
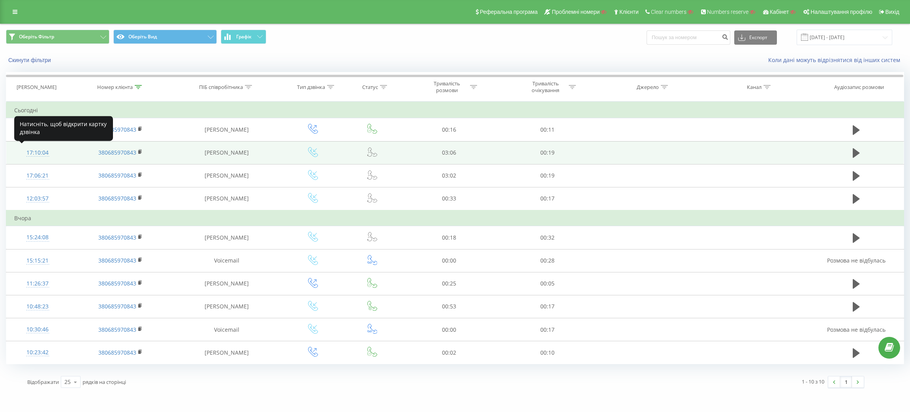
click at [37, 157] on div "17:10:04" at bounding box center [37, 152] width 47 height 15
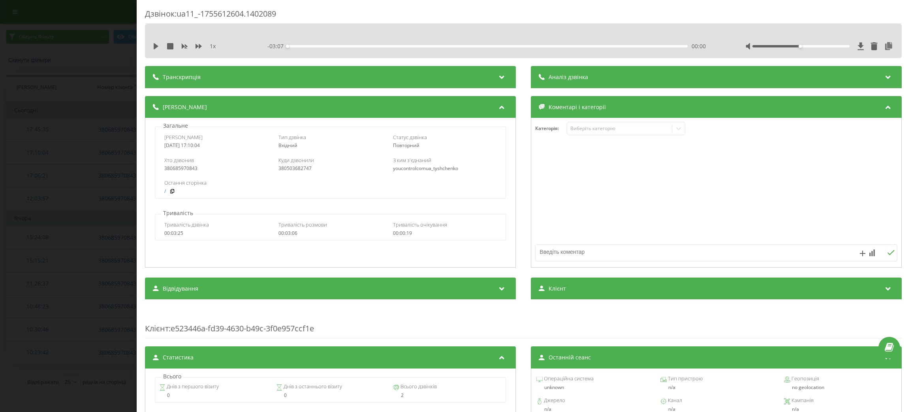
click at [218, 77] on div "Транскрипція" at bounding box center [330, 77] width 371 height 22
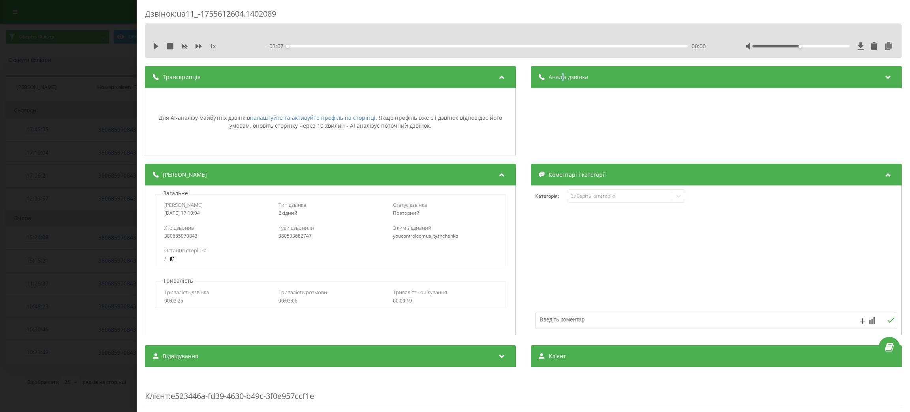
click at [558, 77] on span "Аналіз дзвінка" at bounding box center [568, 77] width 39 height 8
click at [92, 180] on div "Дзвінок : ua11_-1755612604.1402089 1 x - 03:07 00:00 00:00 Транскрипція Для AI-…" at bounding box center [455, 206] width 910 height 412
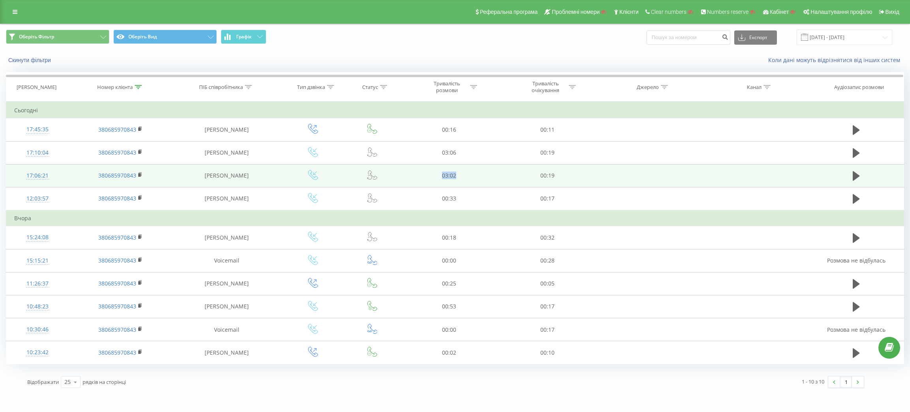
drag, startPoint x: 434, startPoint y: 177, endPoint x: 467, endPoint y: 177, distance: 33.2
click at [467, 177] on td "03:02" at bounding box center [449, 175] width 98 height 23
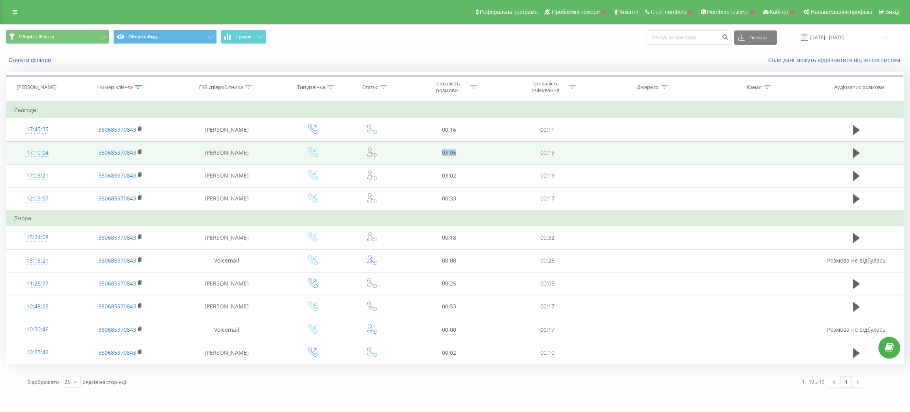
drag, startPoint x: 432, startPoint y: 152, endPoint x: 471, endPoint y: 151, distance: 38.7
click at [471, 151] on td "03:06" at bounding box center [449, 152] width 98 height 23
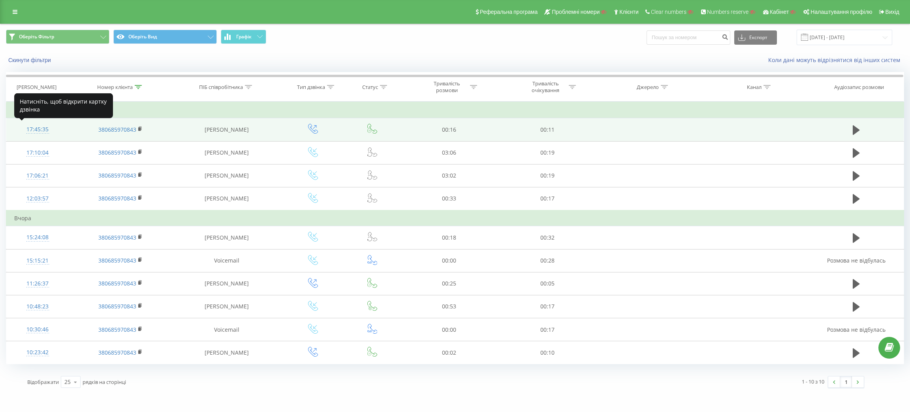
click at [39, 128] on div "17:45:35" at bounding box center [37, 129] width 47 height 15
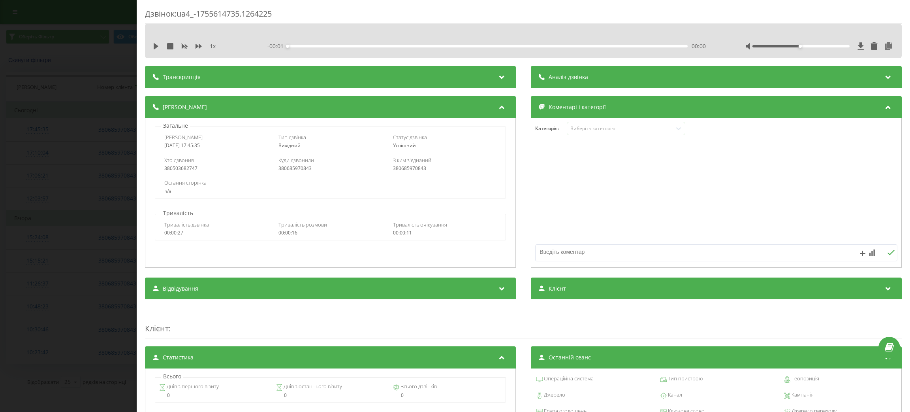
click at [181, 81] on span "Транскрипція" at bounding box center [182, 77] width 38 height 8
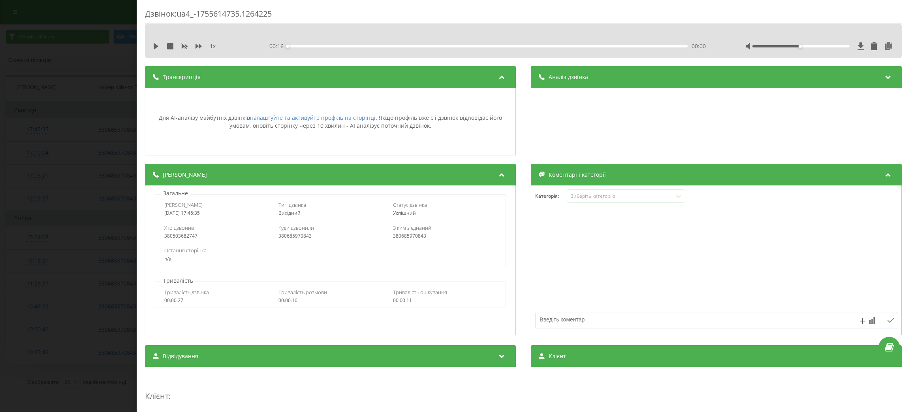
click at [62, 175] on div "Дзвінок : ua4_-1755614735.1264225 1 x - 00:16 00:00 00:00 Транскрипція Для AI-а…" at bounding box center [455, 206] width 910 height 412
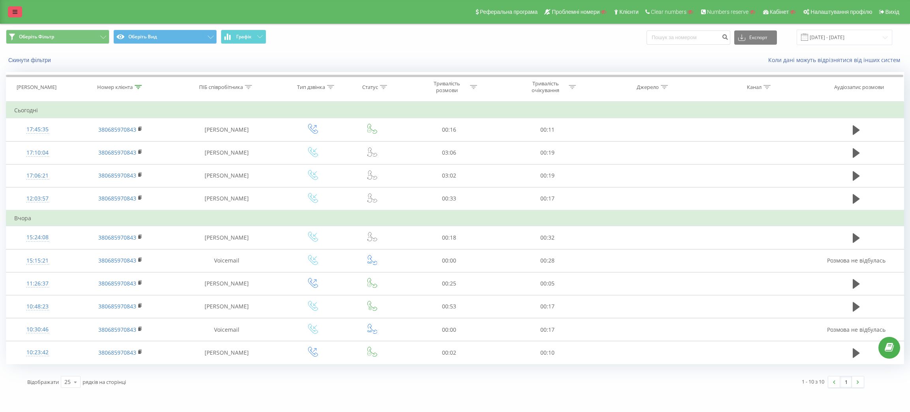
click at [12, 8] on link at bounding box center [15, 11] width 14 height 11
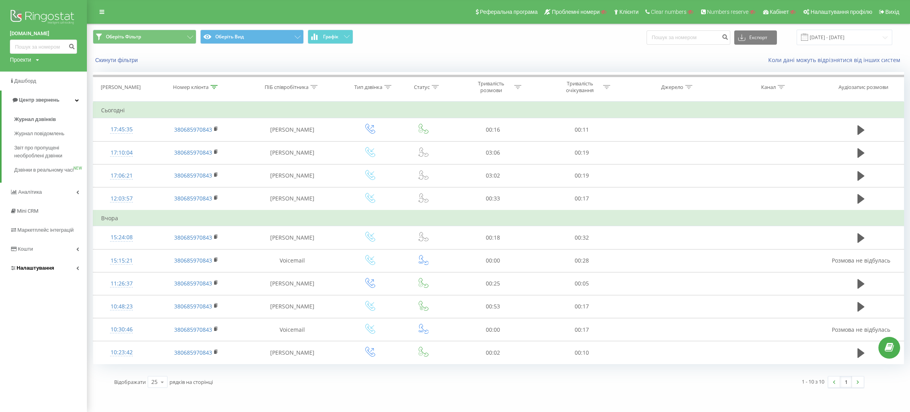
click at [37, 271] on span "Налаштування" at bounding box center [36, 268] width 38 height 6
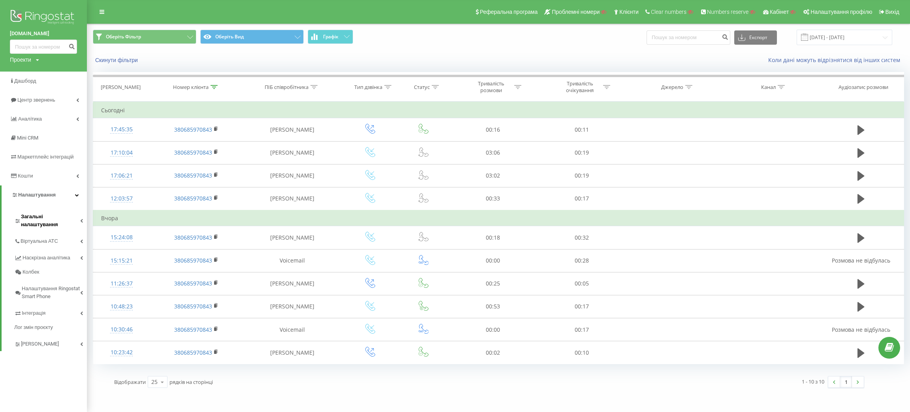
click at [32, 207] on link "Загальні налаштування" at bounding box center [50, 219] width 73 height 24
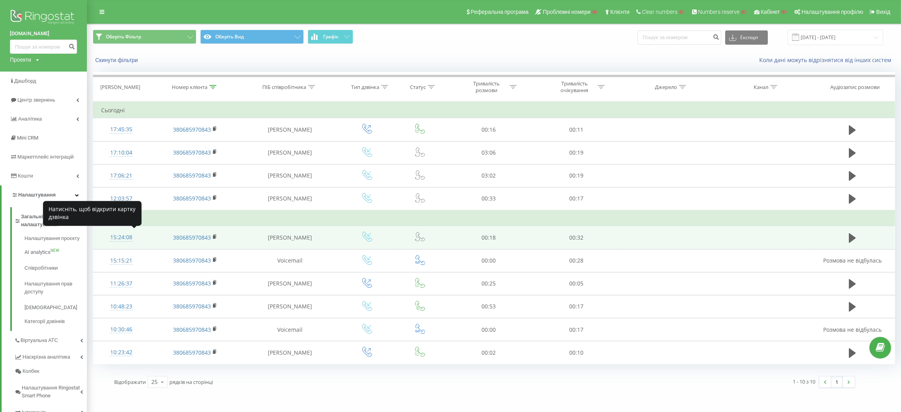
click at [121, 230] on div "15:24:08" at bounding box center [121, 236] width 40 height 15
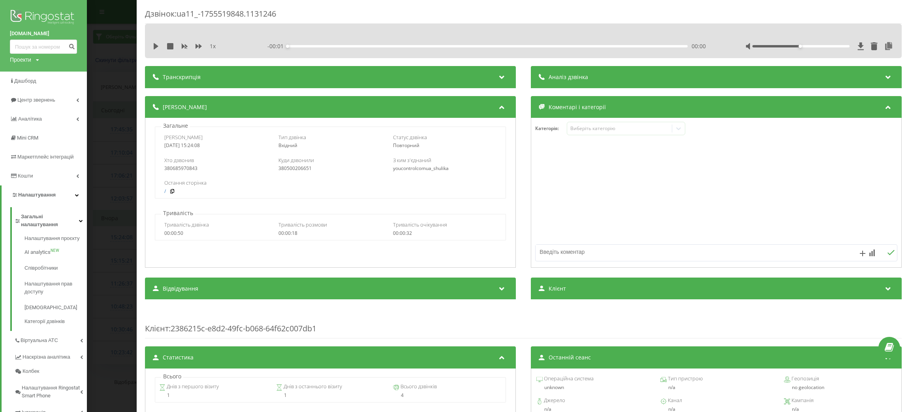
click at [212, 80] on div "Транскрипція" at bounding box center [330, 77] width 371 height 22
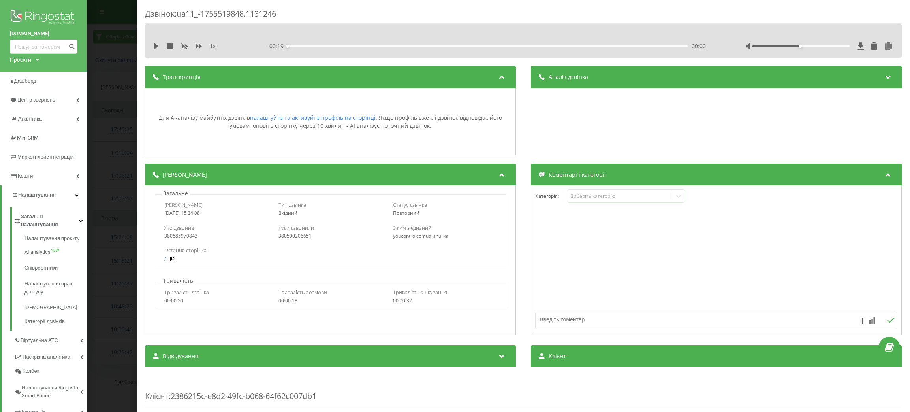
click at [212, 80] on div "Транскрипція" at bounding box center [330, 77] width 371 height 22
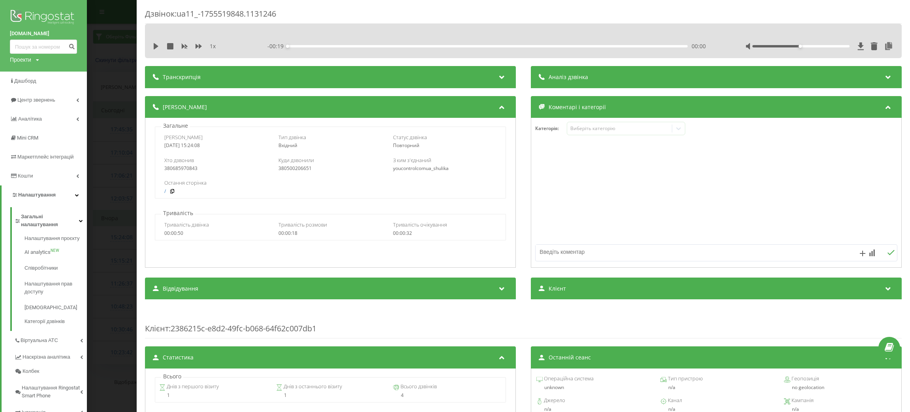
click at [111, 262] on div "Дзвінок : ua11_-1755519848.1131246 1 x - 00:19 00:00 00:00 Транскрипція Для AI-…" at bounding box center [455, 206] width 910 height 412
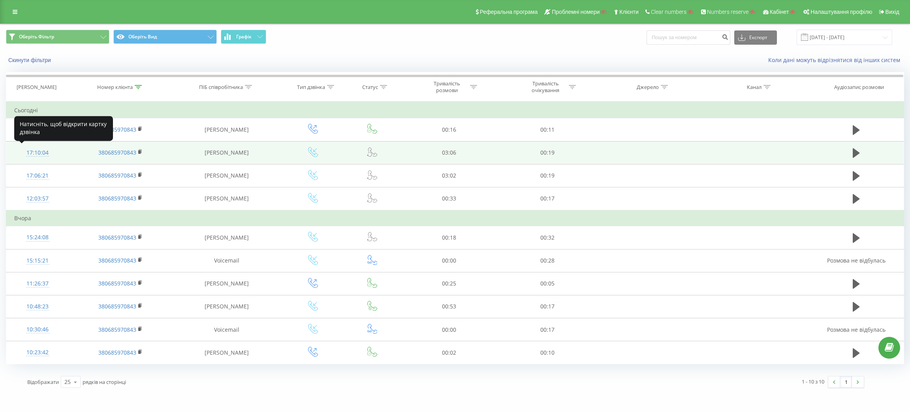
click at [36, 153] on div "17:10:04" at bounding box center [37, 152] width 47 height 15
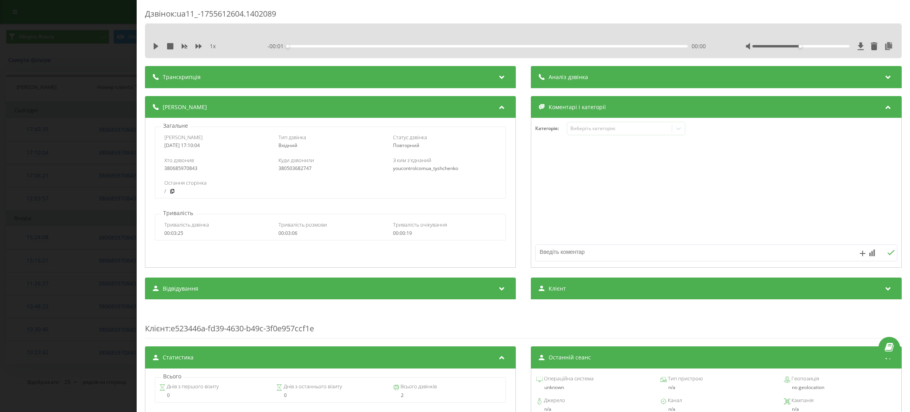
click at [208, 77] on div "Транскрипція" at bounding box center [330, 77] width 371 height 22
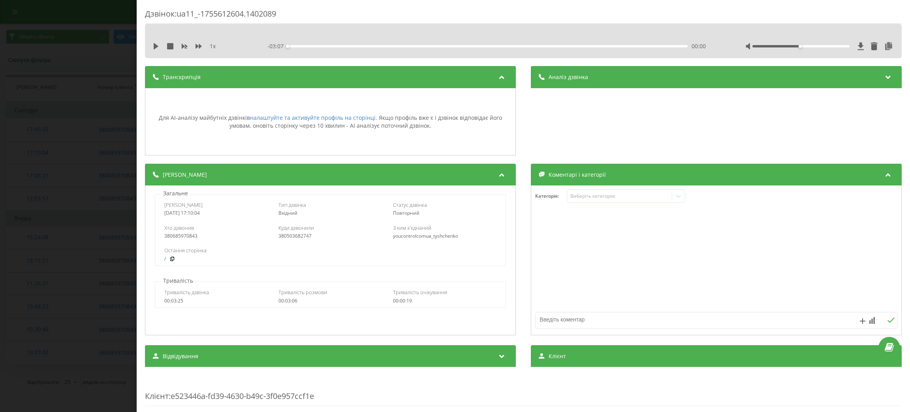
click at [645, 70] on div "Аналіз дзвінка" at bounding box center [716, 77] width 371 height 22
click at [10, 158] on div "Дзвінок : ua11_-1755612604.1402089 1 x - 03:07 00:00 00:00 Транскрипція Для AI-…" at bounding box center [455, 206] width 910 height 412
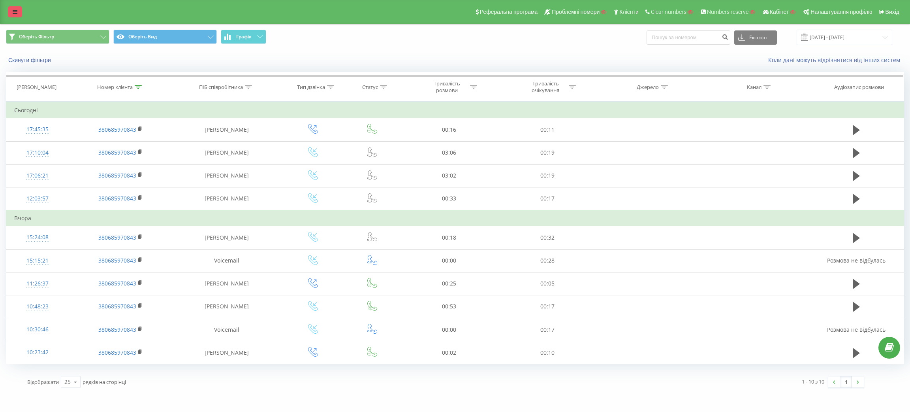
click at [14, 9] on icon at bounding box center [15, 12] width 5 height 6
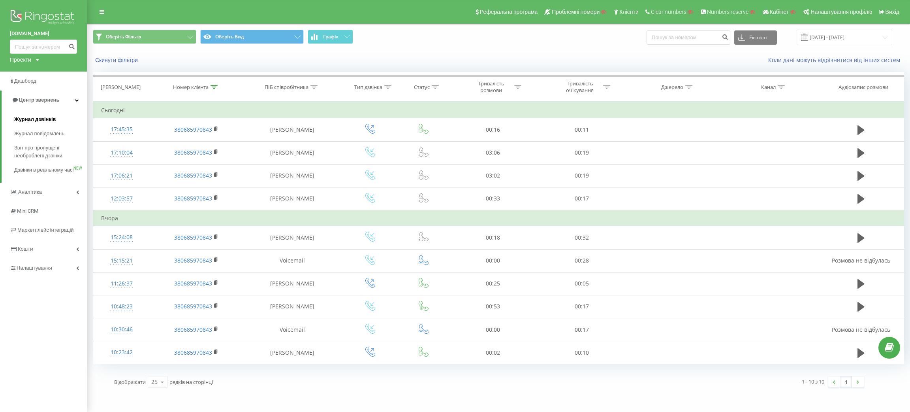
click at [49, 117] on span "Журнал дзвінків" at bounding box center [35, 119] width 42 height 8
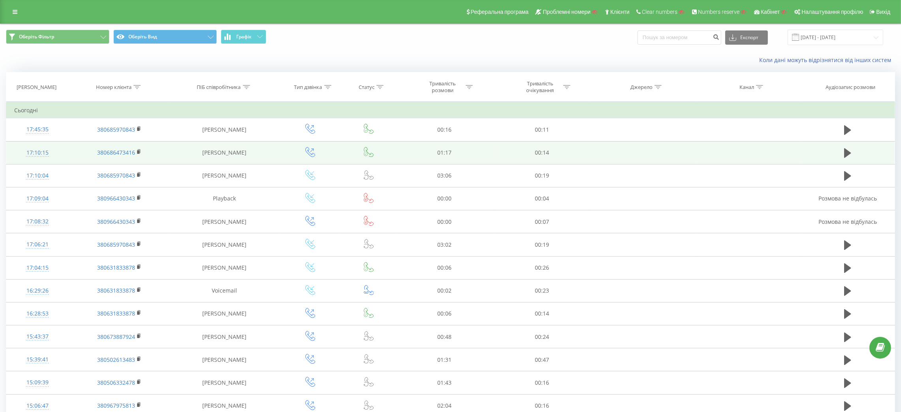
click at [48, 150] on div "17:10:15" at bounding box center [37, 152] width 46 height 15
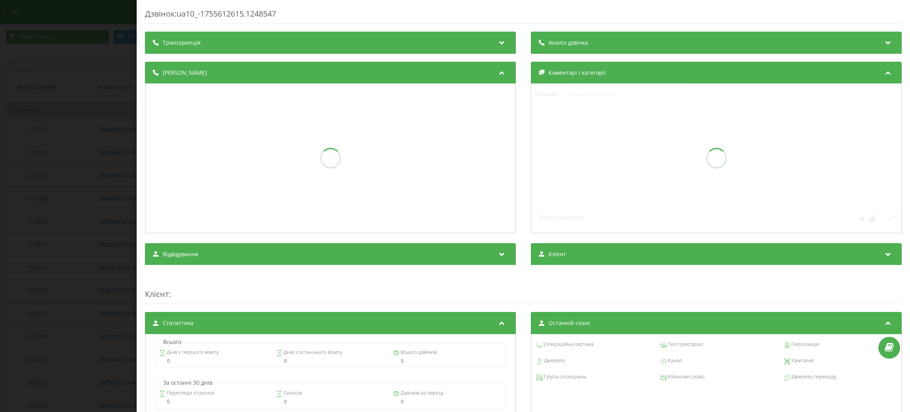
click at [197, 43] on span "Транскрипція" at bounding box center [182, 43] width 38 height 8
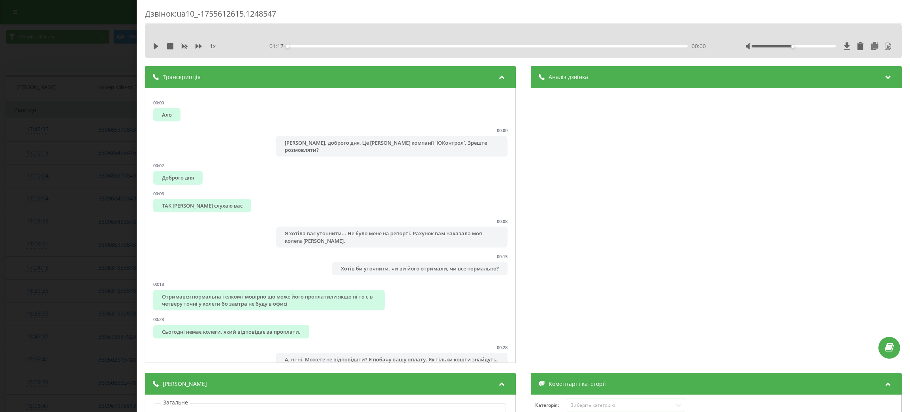
click at [619, 81] on div "Аналіз дзвінка" at bounding box center [716, 77] width 371 height 22
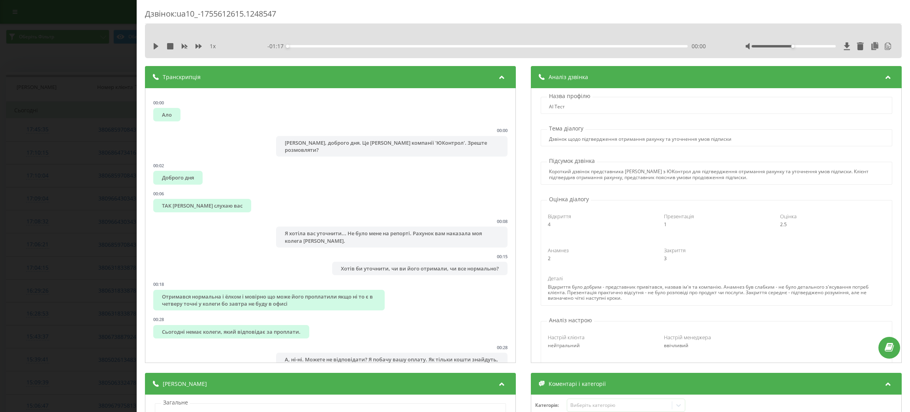
click at [118, 148] on div "Дзвінок : ua10_-1755612615.1248547 1 x - 01:17 00:00 00:00 Транскрипція 00:00 А…" at bounding box center [455, 206] width 910 height 412
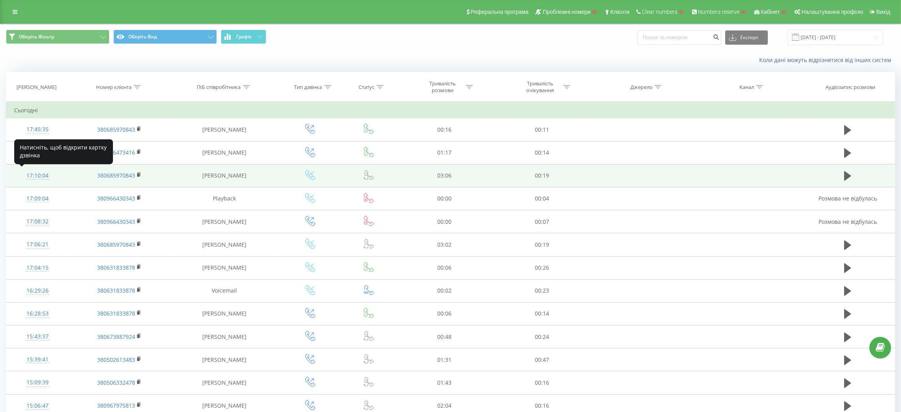
click at [39, 179] on div at bounding box center [37, 179] width 46 height 0
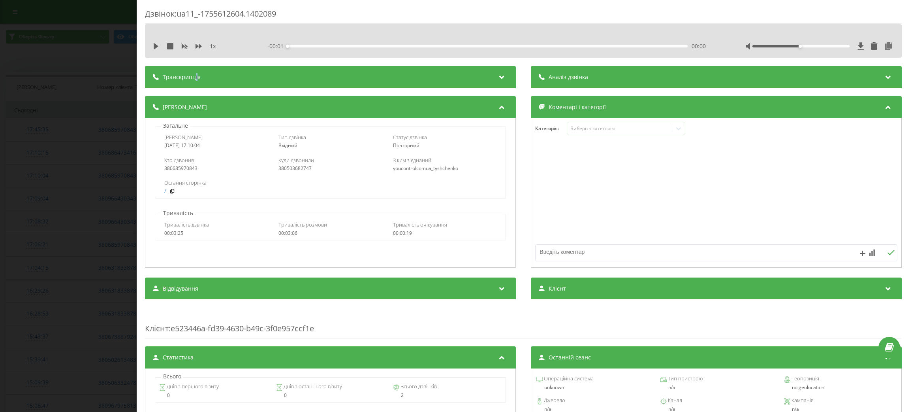
click at [195, 78] on span "Транскрипція" at bounding box center [182, 77] width 38 height 8
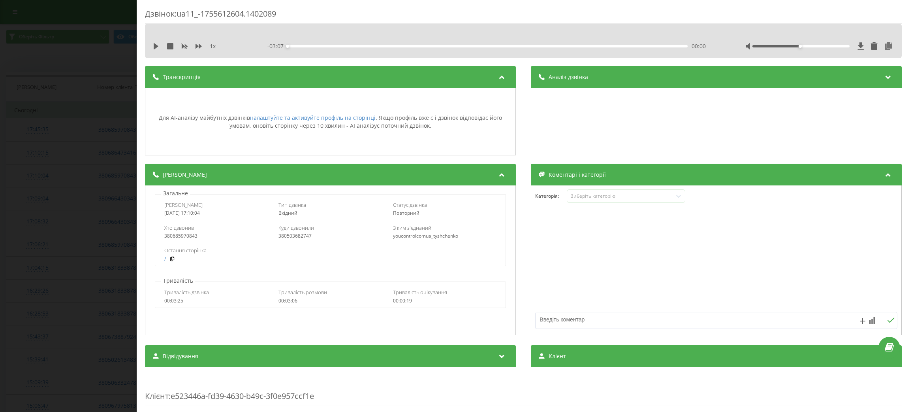
click at [625, 70] on div "Аналіз дзвінка" at bounding box center [716, 77] width 371 height 22
click at [619, 81] on div "Аналіз дзвінка" at bounding box center [716, 77] width 371 height 22
click at [618, 81] on div "Аналіз дзвінка" at bounding box center [716, 77] width 371 height 22
click at [445, 81] on div "Транскрипція" at bounding box center [330, 77] width 371 height 22
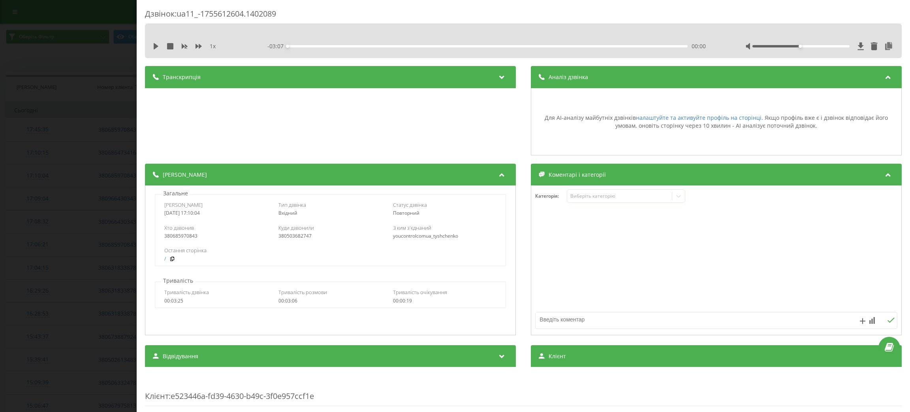
click at [562, 80] on span "Аналіз дзвінка" at bounding box center [568, 77] width 39 height 8
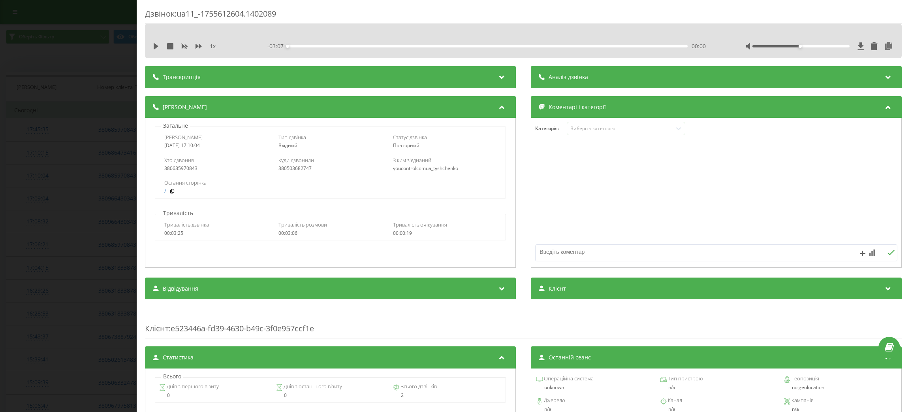
click at [469, 80] on div "Транскрипція" at bounding box center [330, 77] width 371 height 22
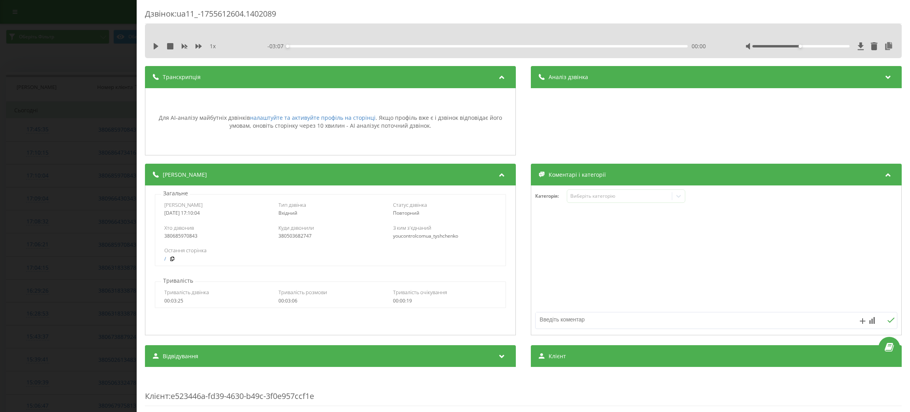
click at [569, 80] on span "Аналіз дзвінка" at bounding box center [568, 77] width 39 height 8
click at [167, 158] on div "Транскрипція Для AI-аналізу майбутніх дзвінків налаштуйте та активуйте профіль …" at bounding box center [523, 359] width 757 height 586
click at [99, 164] on div "Дзвінок : ua11_-1755612604.1402089 1 x - 03:07 00:00 00:00 Транскрипція Для AI-…" at bounding box center [455, 206] width 910 height 412
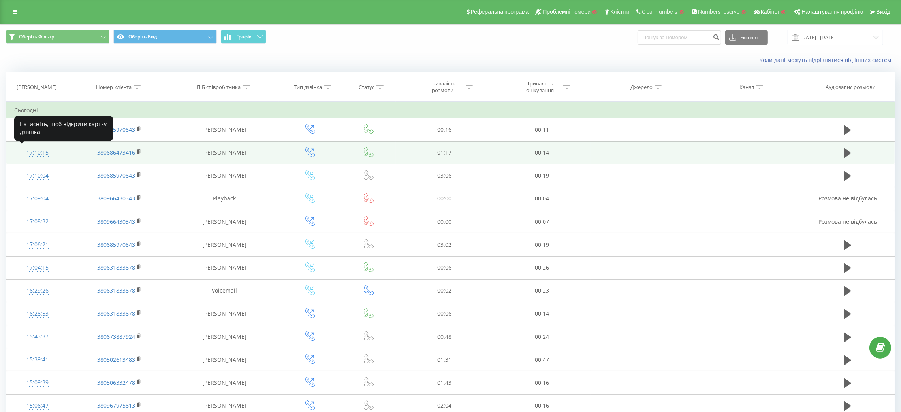
click at [41, 155] on div "17:10:15" at bounding box center [37, 152] width 46 height 15
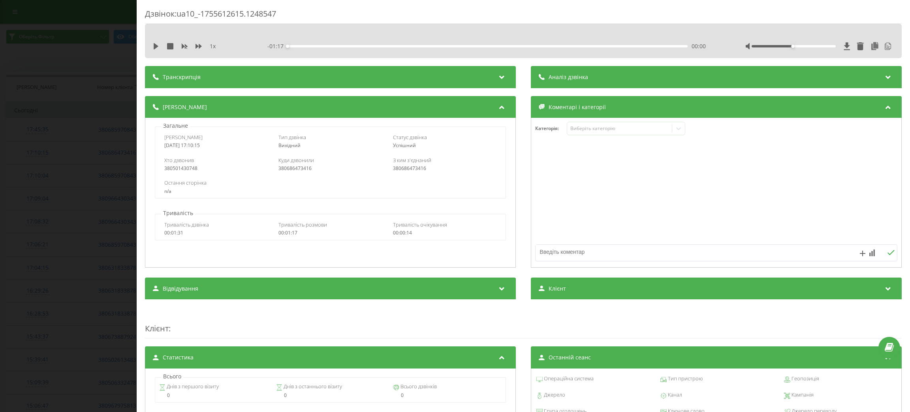
click at [212, 56] on div "1 x - 01:17 00:00 00:00" at bounding box center [523, 41] width 757 height 34
click at [203, 83] on div "Транскрипція" at bounding box center [330, 77] width 371 height 22
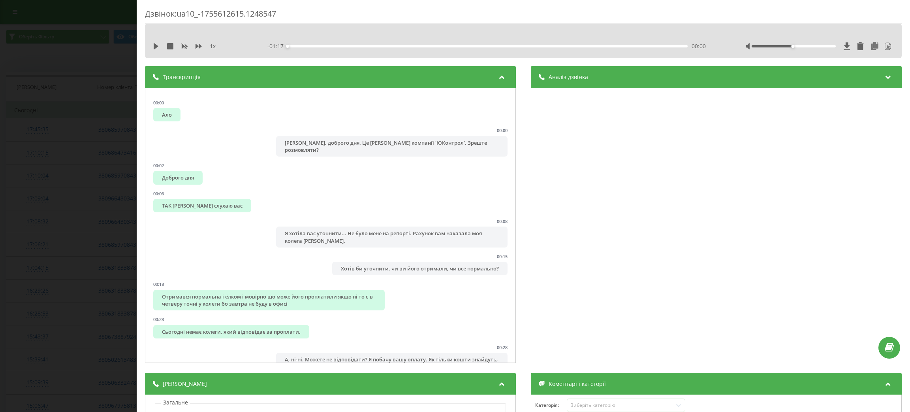
click at [620, 83] on div "Аналіз дзвінка" at bounding box center [716, 77] width 371 height 22
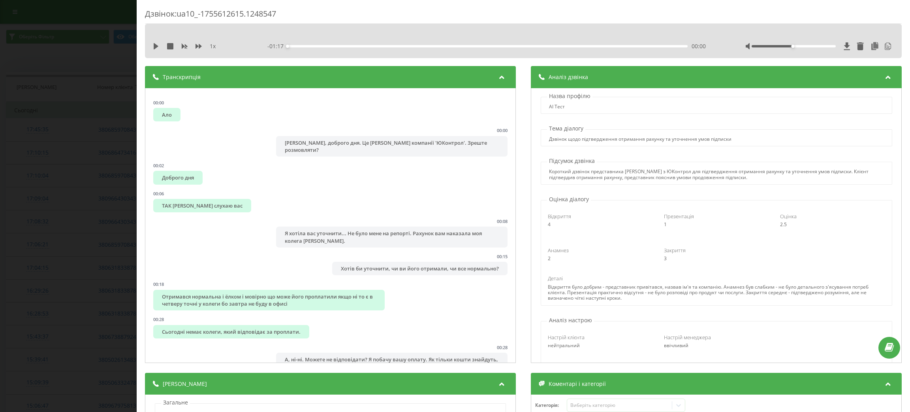
click at [384, 83] on div "Транскрипція" at bounding box center [330, 77] width 371 height 22
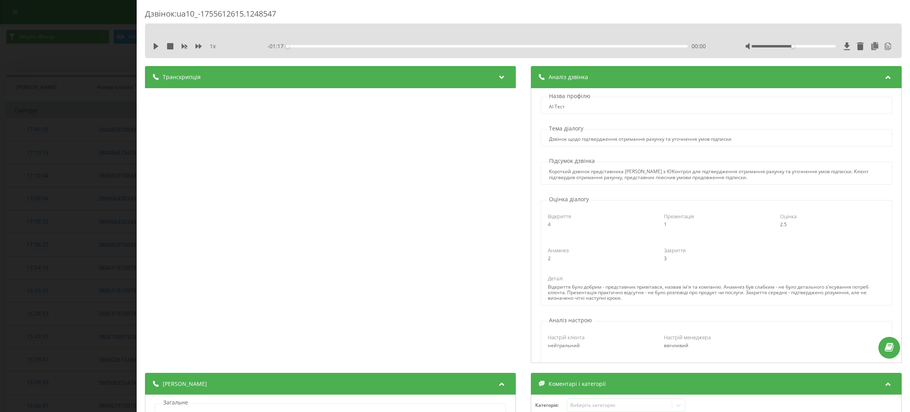
click at [632, 81] on div "Аналіз дзвінка" at bounding box center [716, 77] width 371 height 22
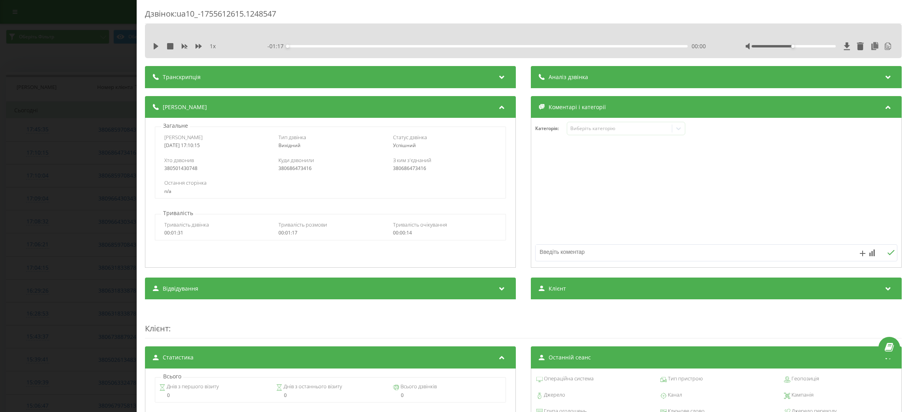
click at [88, 134] on div "Дзвінок : ua10_-1755612615.1248547 1 x - 01:17 00:00 00:00 Транскрипція 00:00 А…" at bounding box center [455, 206] width 910 height 412
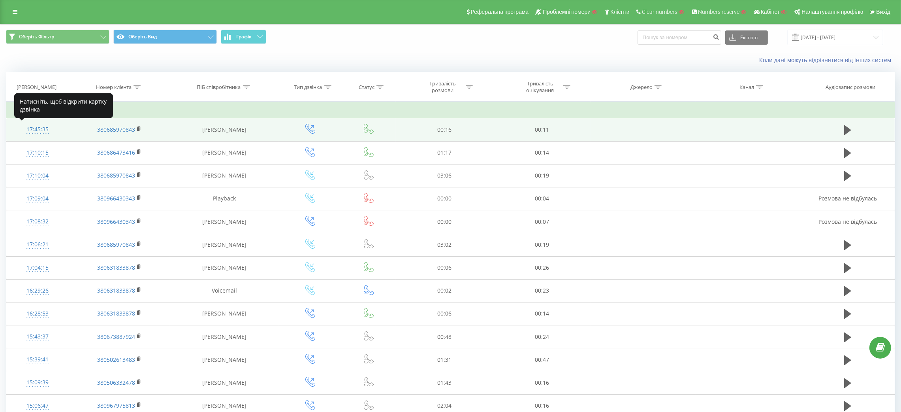
click at [30, 124] on div "17:45:35" at bounding box center [37, 129] width 46 height 15
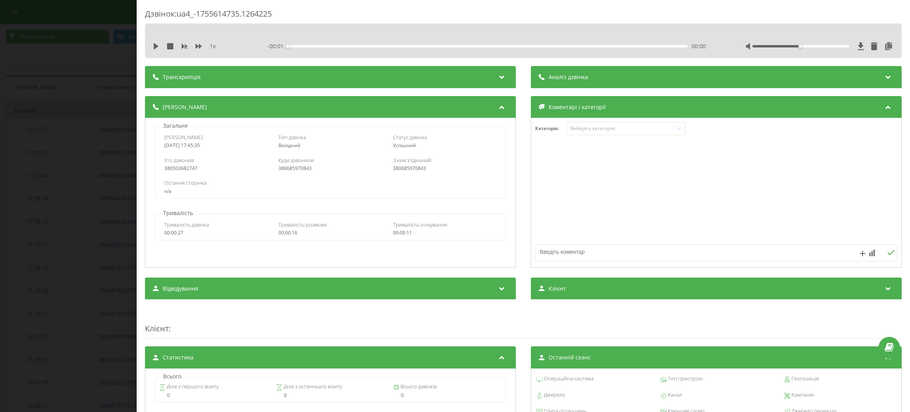
click at [208, 79] on div "Транскрипція" at bounding box center [330, 77] width 371 height 22
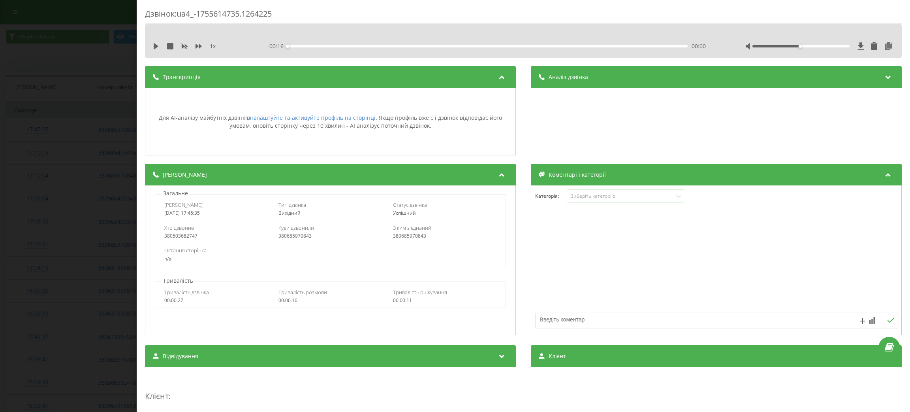
click at [584, 77] on div "Аналіз дзвінка" at bounding box center [716, 77] width 371 height 22
click at [0, 165] on div "Дзвінок : ua4_-1755614735.1264225 1 x - 00:16 00:00 00:00 Транскрипція Для AI-а…" at bounding box center [455, 206] width 910 height 412
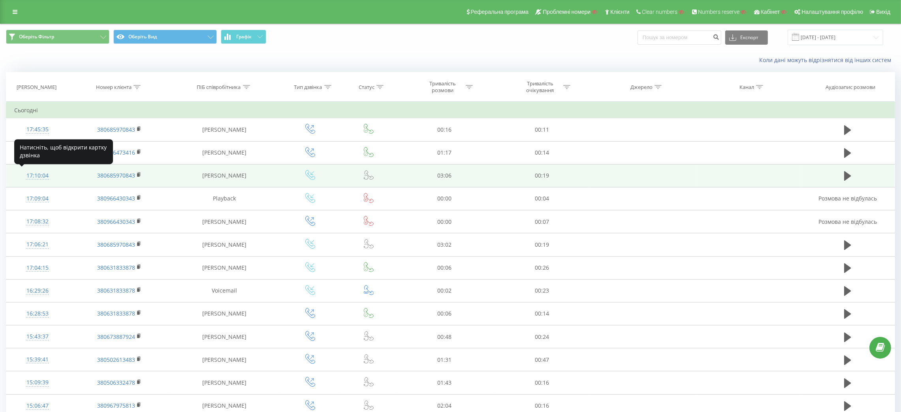
click at [41, 172] on div "17:10:04" at bounding box center [37, 175] width 46 height 15
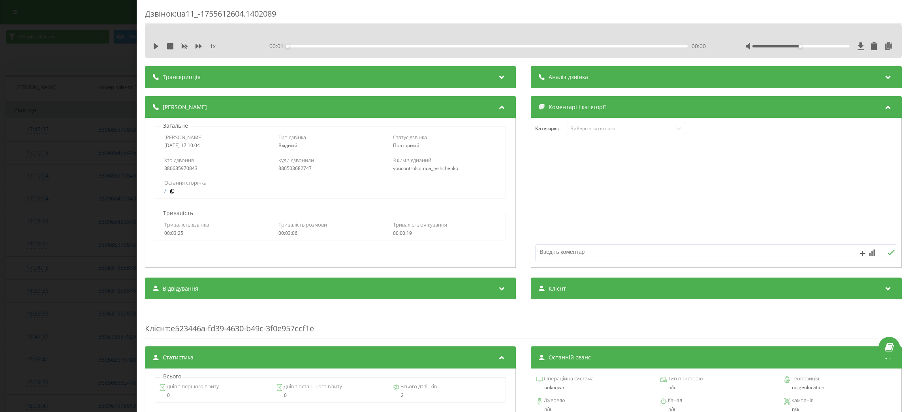
click at [212, 86] on div "Транскрипція" at bounding box center [330, 77] width 371 height 22
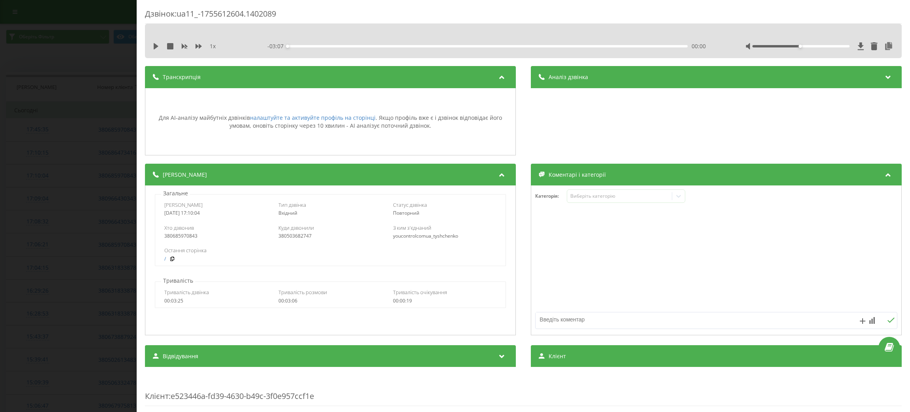
click at [579, 79] on span "Аналіз дзвінка" at bounding box center [568, 77] width 39 height 8
click at [112, 158] on div "Дзвінок : ua11_-1755612604.1402089 1 x - 03:07 00:00 00:00 Транскрипція Для AI-…" at bounding box center [455, 206] width 910 height 412
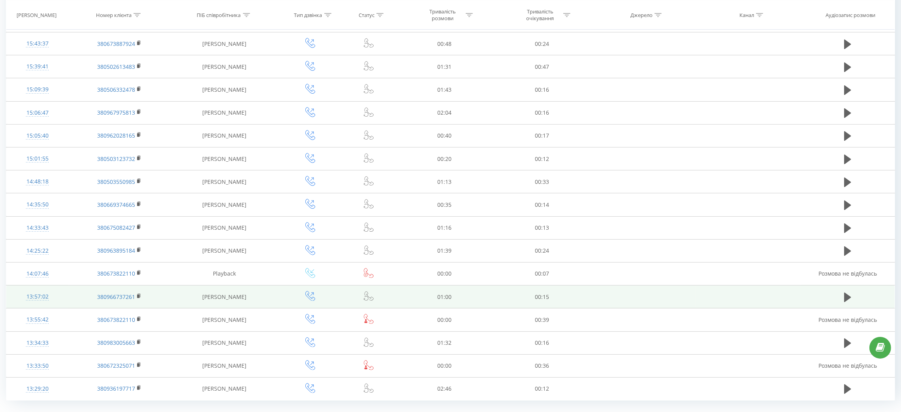
scroll to position [296, 0]
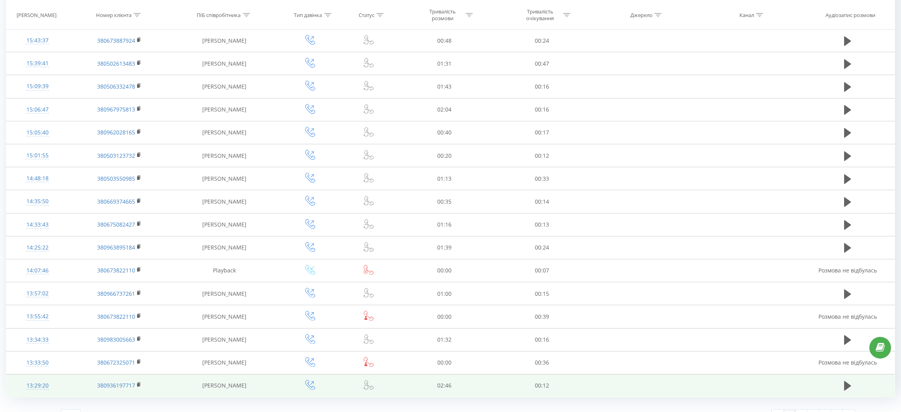
click at [30, 383] on div "13:29:20" at bounding box center [37, 385] width 46 height 15
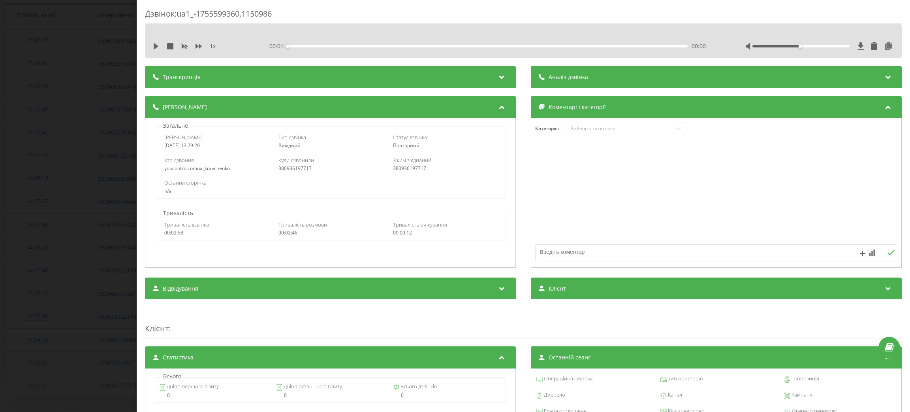
click at [211, 80] on div "Транскрипція" at bounding box center [330, 77] width 371 height 22
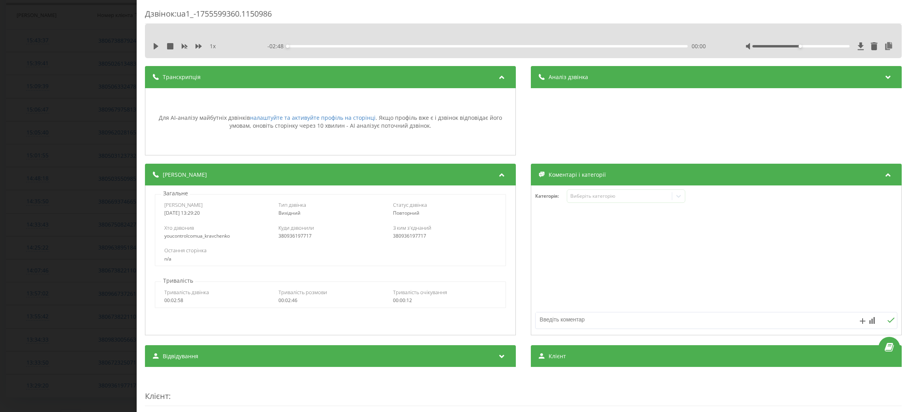
click at [591, 81] on div "Аналіз дзвінка" at bounding box center [716, 77] width 371 height 22
click at [6, 154] on div "Дзвінок : ua1_-1755599360.1150986 1 x - 02:48 00:00 00:00 Транскрипція Для AI-а…" at bounding box center [455, 206] width 910 height 412
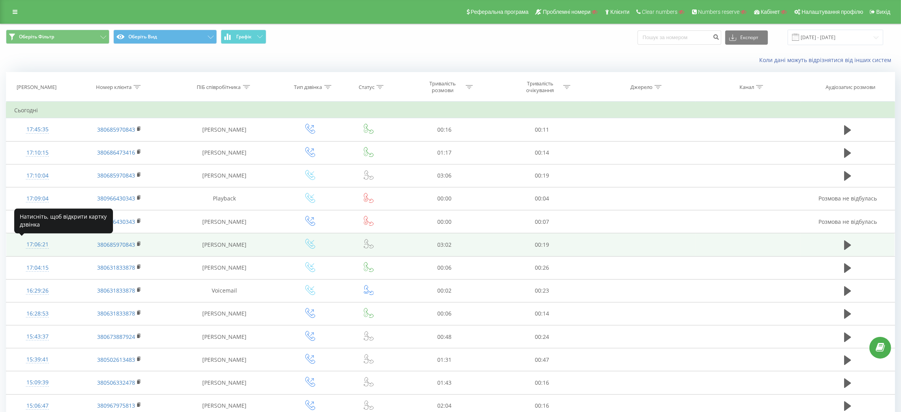
click at [34, 251] on div "17:06:21" at bounding box center [37, 244] width 46 height 15
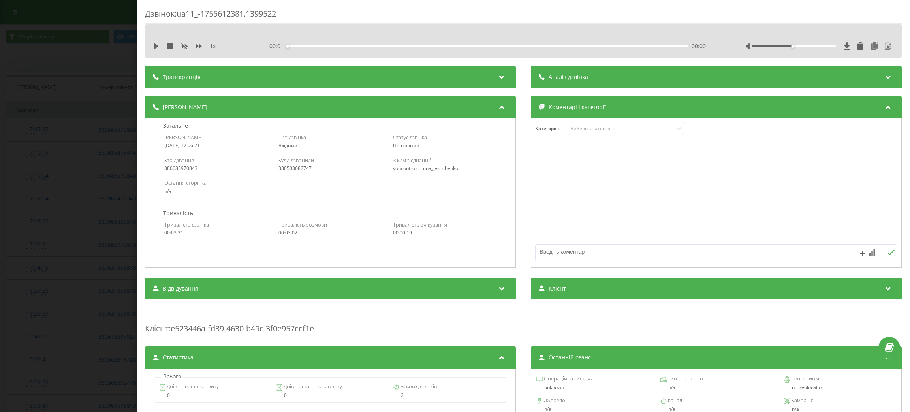
click at [203, 79] on div "Транскрипція" at bounding box center [330, 77] width 371 height 22
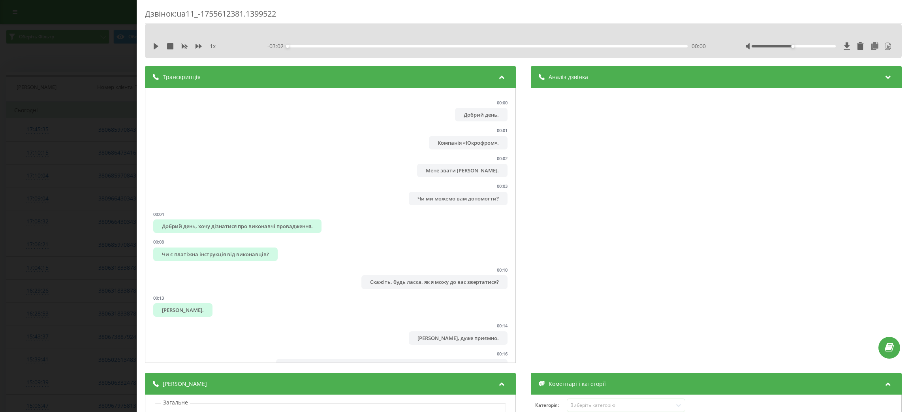
click at [608, 72] on div "Аналіз дзвінка" at bounding box center [716, 77] width 371 height 22
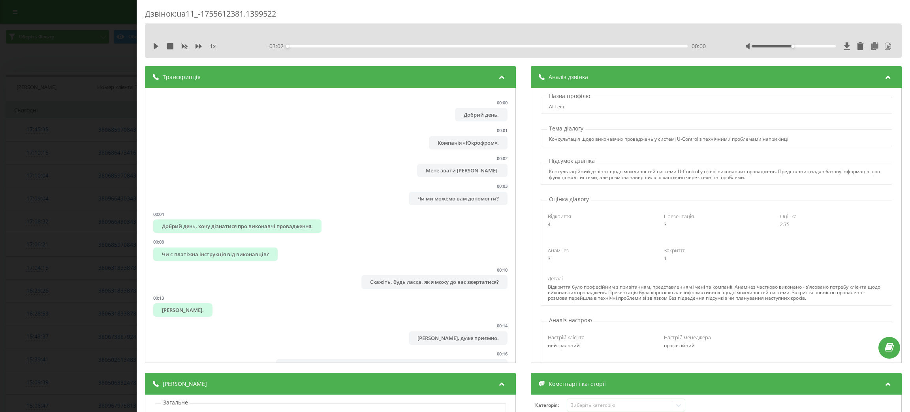
click at [18, 160] on div "Дзвінок : ua11_-1755612381.1399522 1 x - 03:02 00:00 00:00 Транскрипція 00:00 Д…" at bounding box center [455, 206] width 910 height 412
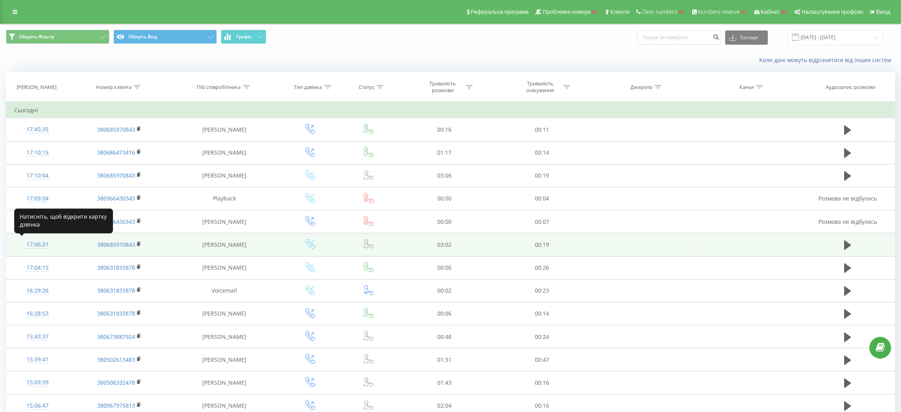
click at [34, 250] on div "17:06:21" at bounding box center [37, 244] width 46 height 15
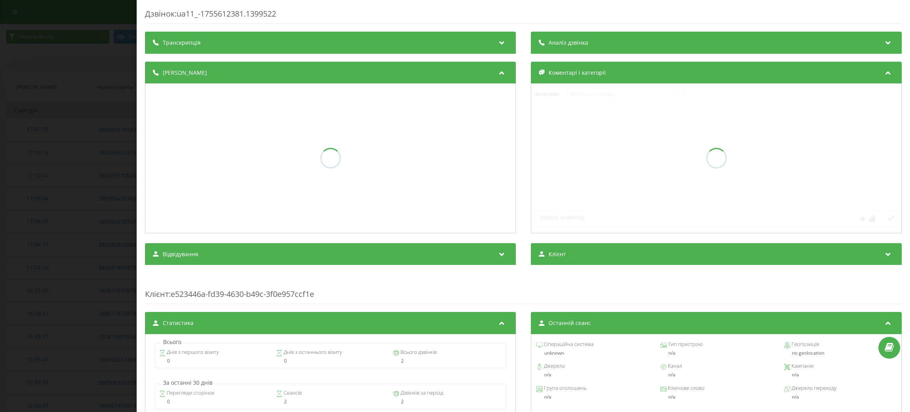
click at [37, 233] on div "Дзвінок : ua11_-1755612381.1399522 Транскрипція Аналіз дзвінка Деталі дзвінка К…" at bounding box center [455, 206] width 910 height 412
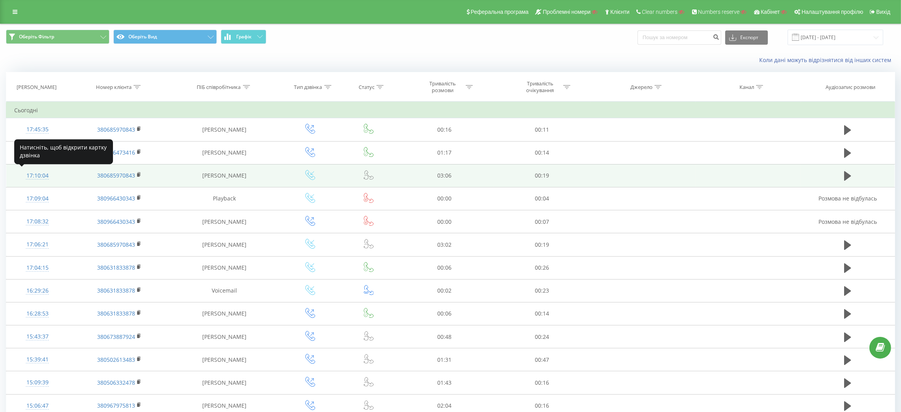
click at [41, 179] on div "17:10:04" at bounding box center [37, 175] width 46 height 15
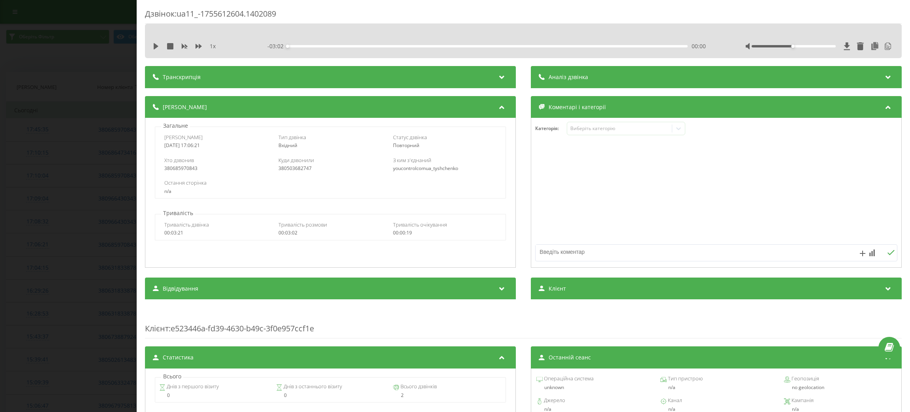
click at [214, 80] on div "Транскрипція" at bounding box center [330, 77] width 371 height 22
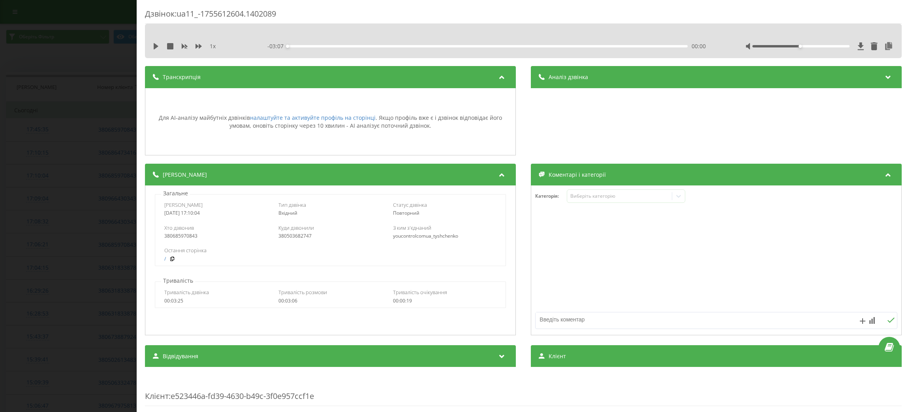
click at [639, 75] on div "Аналіз дзвінка" at bounding box center [716, 77] width 371 height 22
click at [409, 78] on div "Транскрипція" at bounding box center [330, 77] width 371 height 22
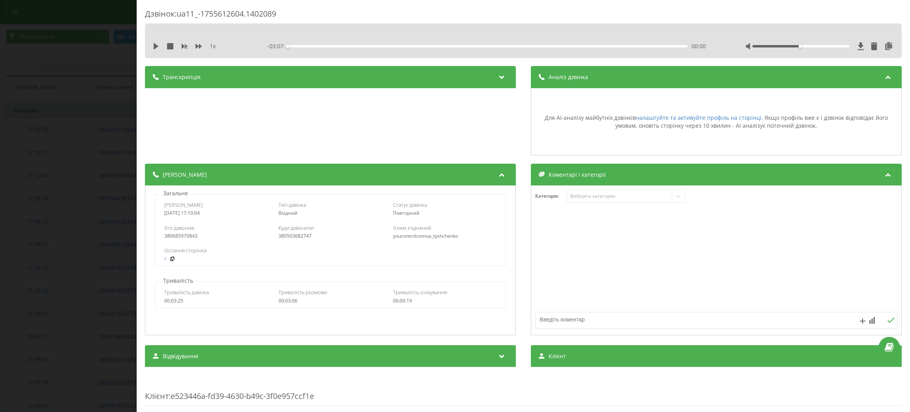
click at [409, 78] on div "Транскрипція" at bounding box center [330, 77] width 371 height 22
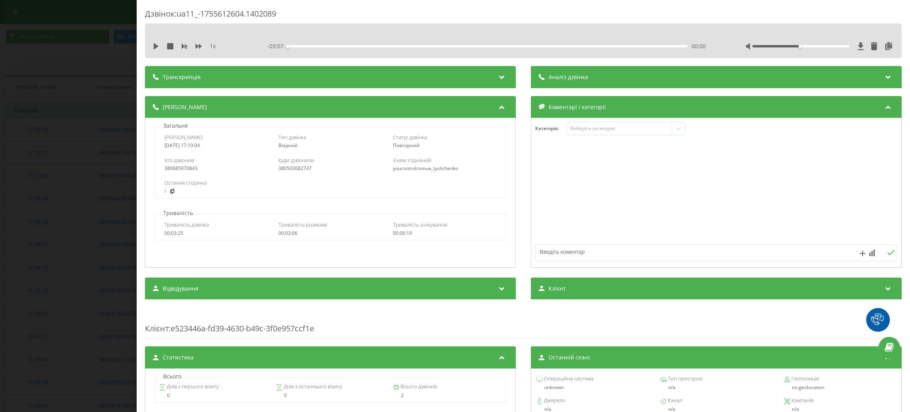
click at [168, 79] on span "Транскрипція" at bounding box center [182, 77] width 38 height 8
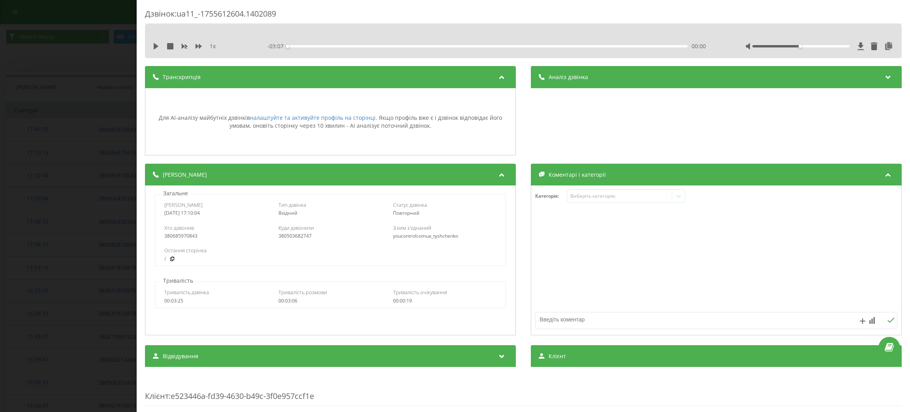
click at [577, 82] on div "Аналіз дзвінка" at bounding box center [716, 77] width 371 height 22
click at [0, 129] on div "Дзвінок : ua11_-1755612604.1402089 1 x - 03:07 00:00 00:00 Транскрипція Для AI-…" at bounding box center [455, 206] width 910 height 412
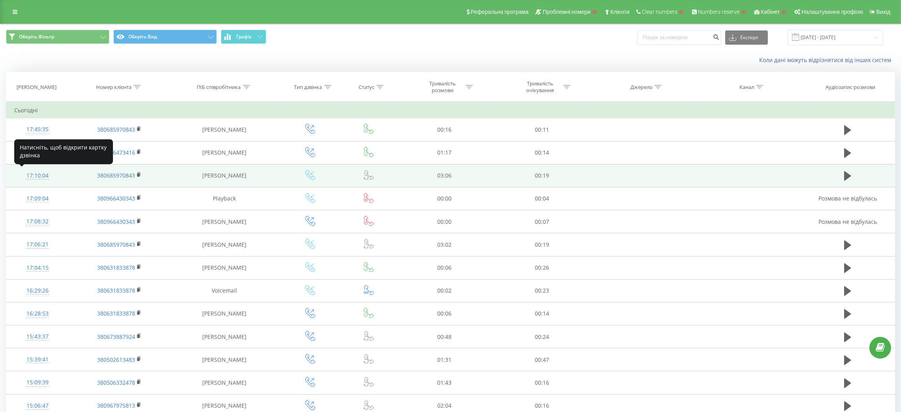
click at [39, 172] on div "17:10:04" at bounding box center [37, 175] width 46 height 15
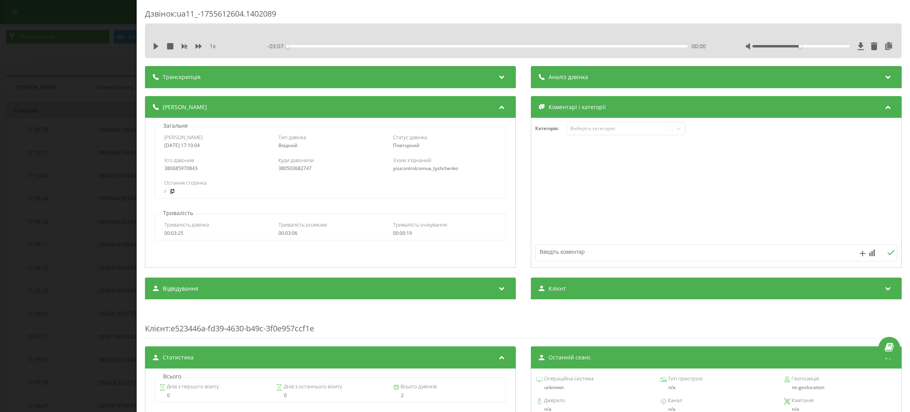
click at [198, 71] on div "Транскрипція" at bounding box center [330, 77] width 371 height 22
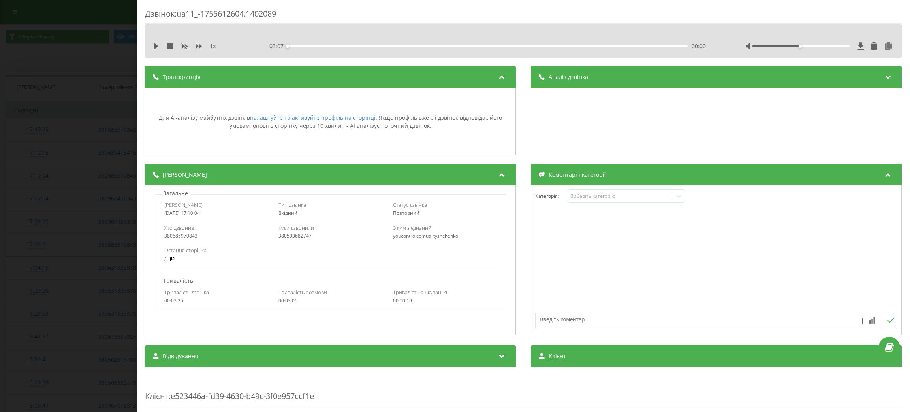
click at [568, 71] on div "Аналіз дзвінка" at bounding box center [716, 77] width 371 height 22
click at [411, 75] on div "Транскрипція" at bounding box center [330, 77] width 371 height 22
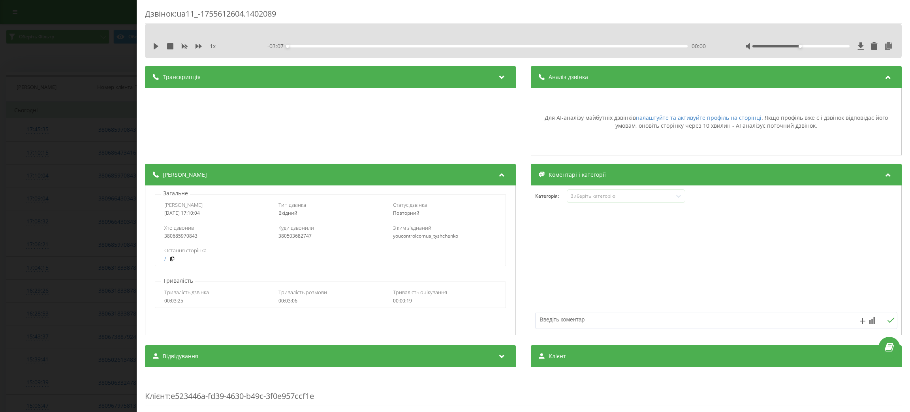
click at [611, 78] on div "Аналіз дзвінка" at bounding box center [716, 77] width 371 height 22
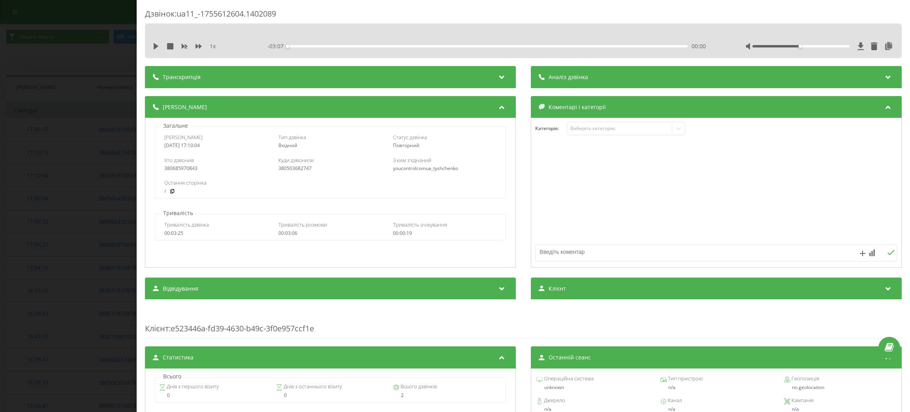
click at [80, 132] on div "Дзвінок : ua11_-1755612604.1402089 1 x - 03:07 00:00 00:00 Транскрипція Для AI-…" at bounding box center [455, 206] width 910 height 412
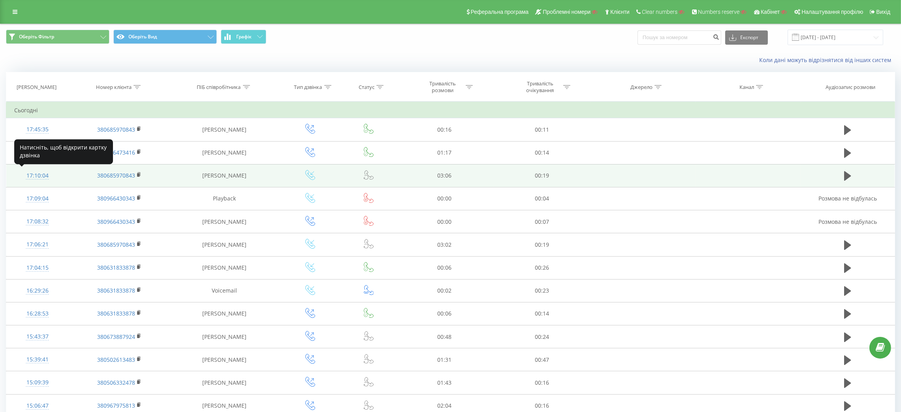
click at [40, 176] on div "17:10:04" at bounding box center [37, 175] width 46 height 15
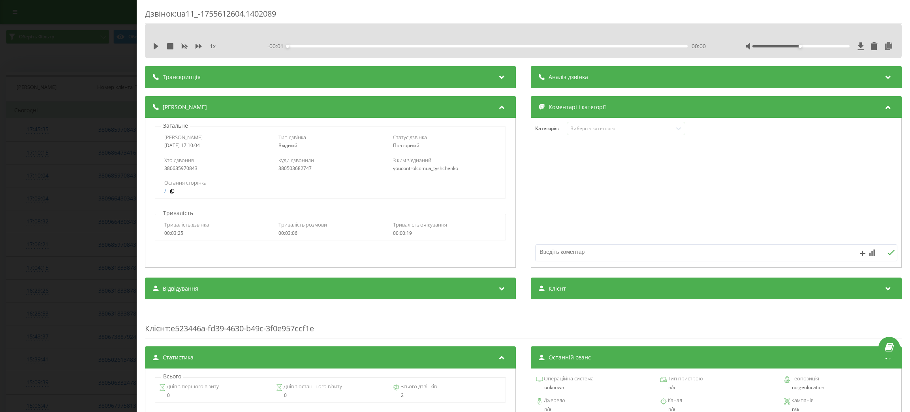
click at [253, 72] on div "Транскрипція" at bounding box center [330, 77] width 371 height 22
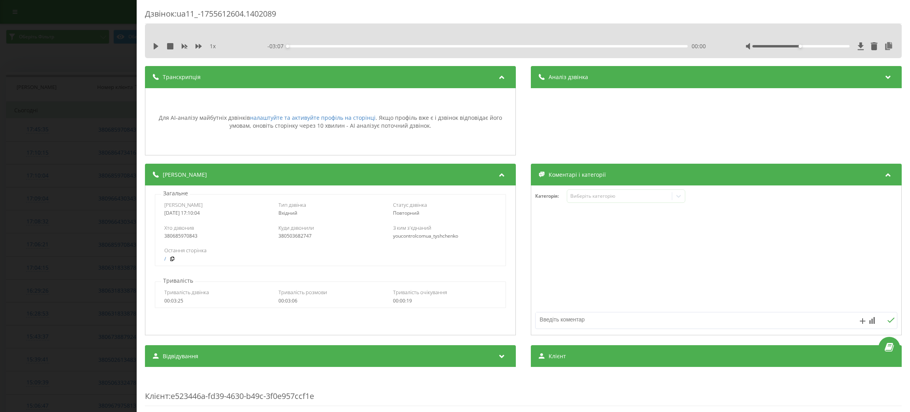
click at [631, 73] on div "Аналіз дзвінка" at bounding box center [716, 77] width 371 height 22
click at [23, 175] on div "Дзвінок : ua11_-1755612604.1402089 1 x - 03:07 00:00 00:00 Транскрипція Для AI-…" at bounding box center [455, 206] width 910 height 412
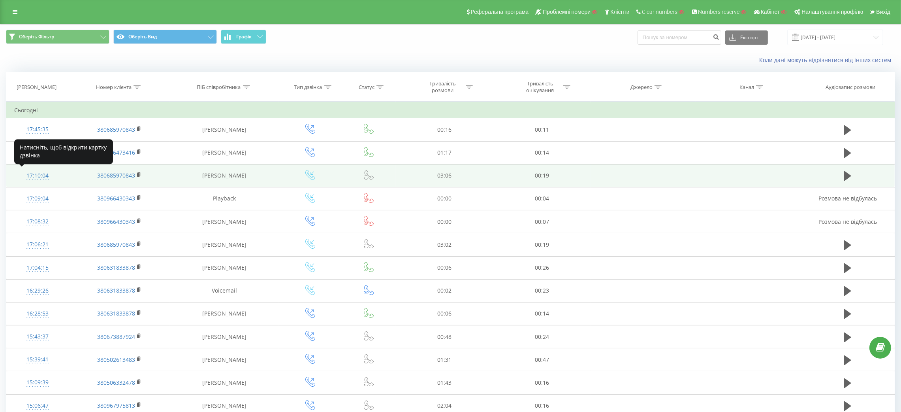
click at [49, 174] on div "17:10:04" at bounding box center [37, 175] width 46 height 15
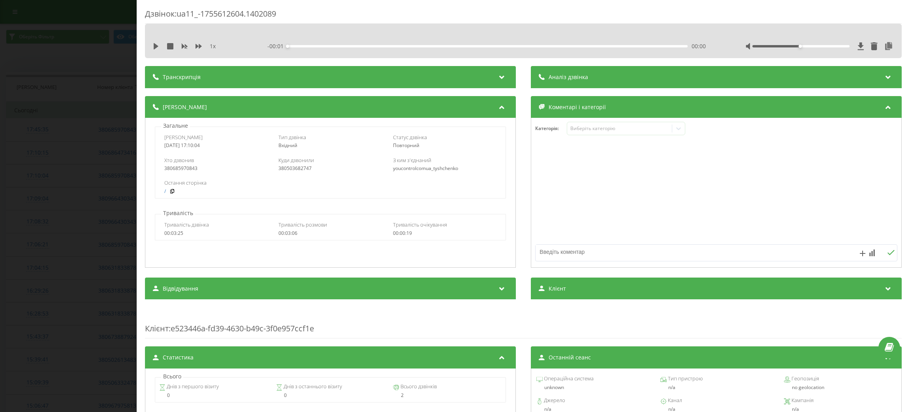
click at [181, 71] on div "Транскрипція" at bounding box center [330, 77] width 371 height 22
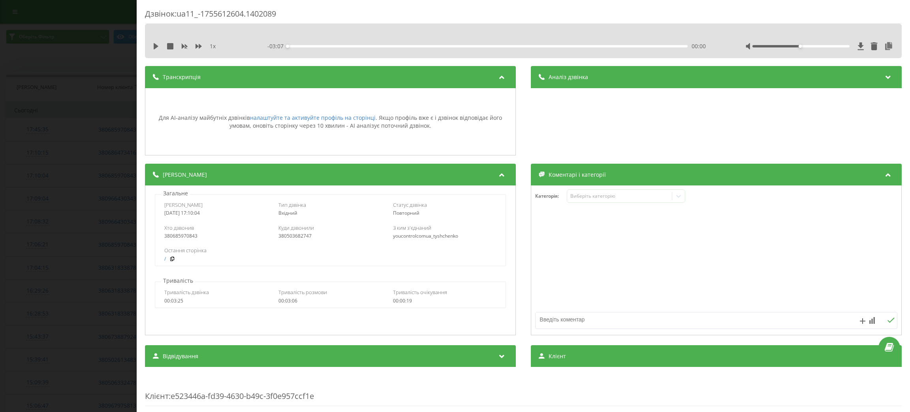
click at [152, 49] on div "1 x - 03:07 00:00 00:00" at bounding box center [523, 46] width 745 height 12
click at [153, 49] on icon at bounding box center [156, 46] width 6 height 6
click at [390, 46] on div "00:00" at bounding box center [488, 46] width 400 height 2
click at [473, 46] on div "00:52" at bounding box center [488, 46] width 400 height 2
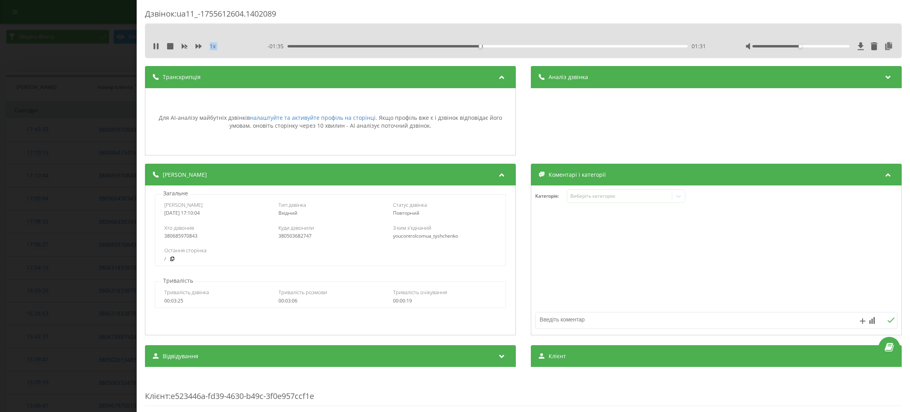
click at [544, 46] on div "01:31" at bounding box center [488, 46] width 400 height 2
click at [154, 46] on icon at bounding box center [154, 46] width 2 height 6
click at [73, 109] on div "Дзвінок : ua11_-1755612604.1402089 1 x - 01:03 02:03 02:03 Транскрипція Для AI-…" at bounding box center [455, 206] width 910 height 412
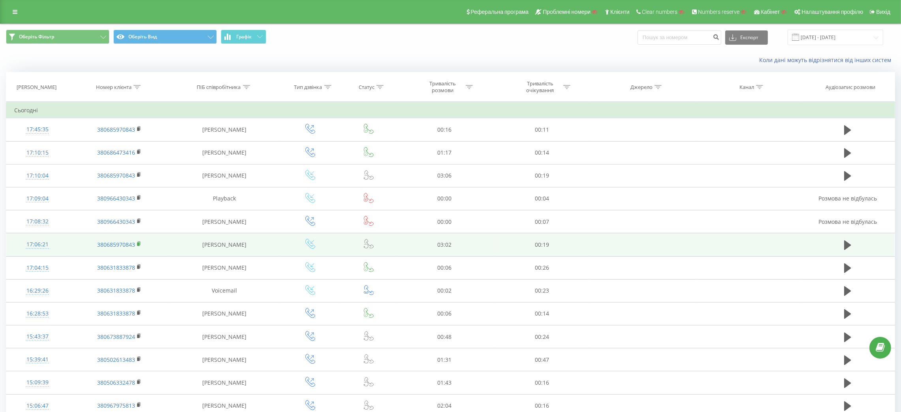
click at [138, 244] on rect at bounding box center [138, 244] width 2 height 4
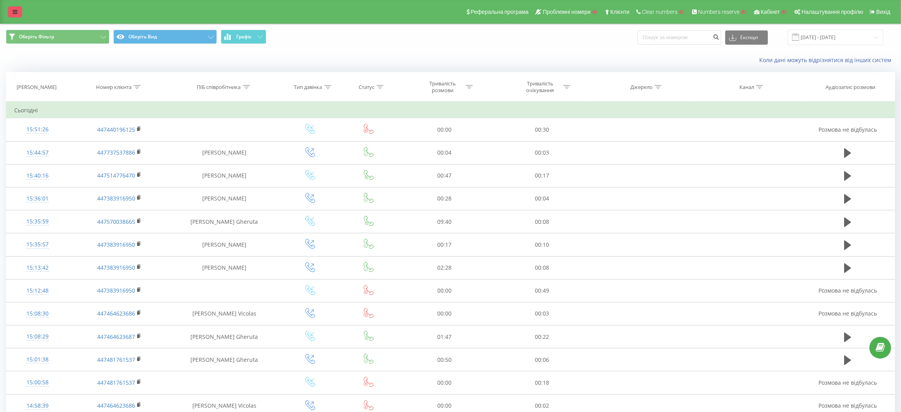
click at [15, 12] on icon at bounding box center [15, 12] width 5 height 6
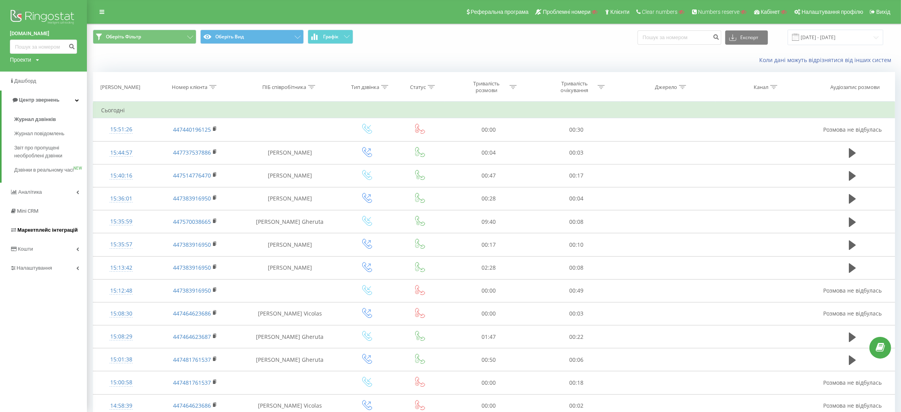
click at [35, 233] on span "Маркетплейс інтеграцій" at bounding box center [47, 230] width 60 height 6
